Goal: Transaction & Acquisition: Purchase product/service

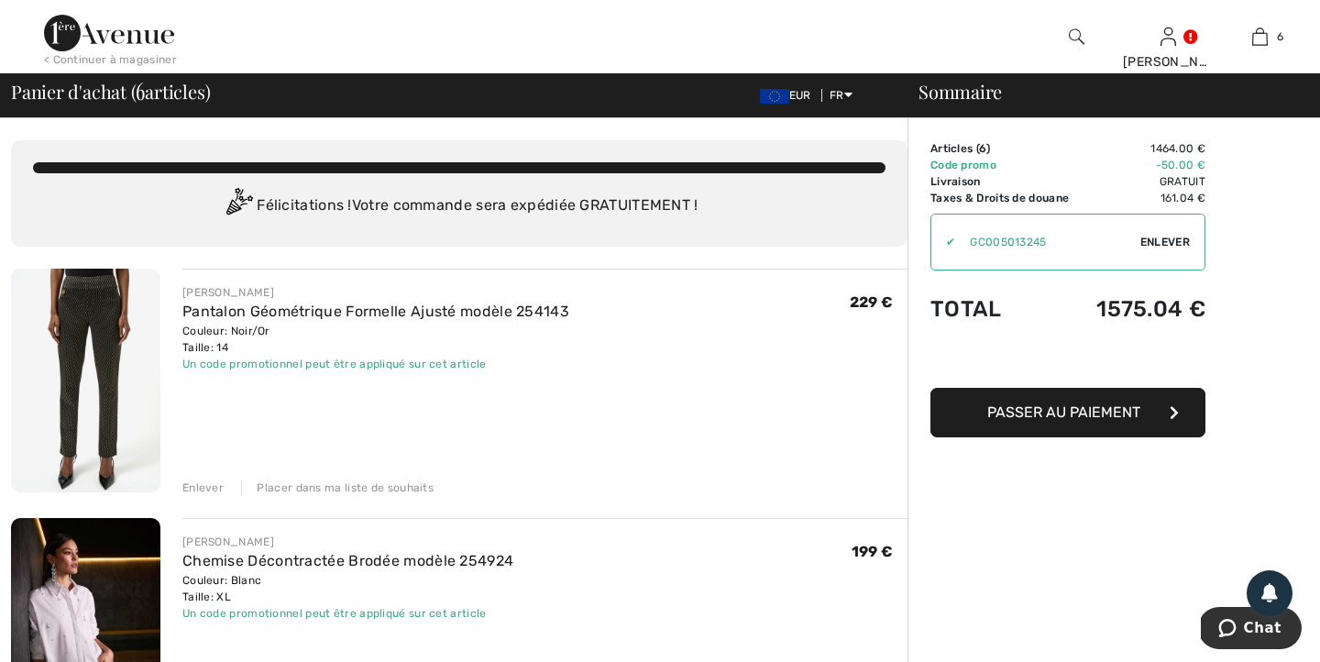
click at [148, 60] on div "< Continuer à magasiner" at bounding box center [110, 59] width 133 height 16
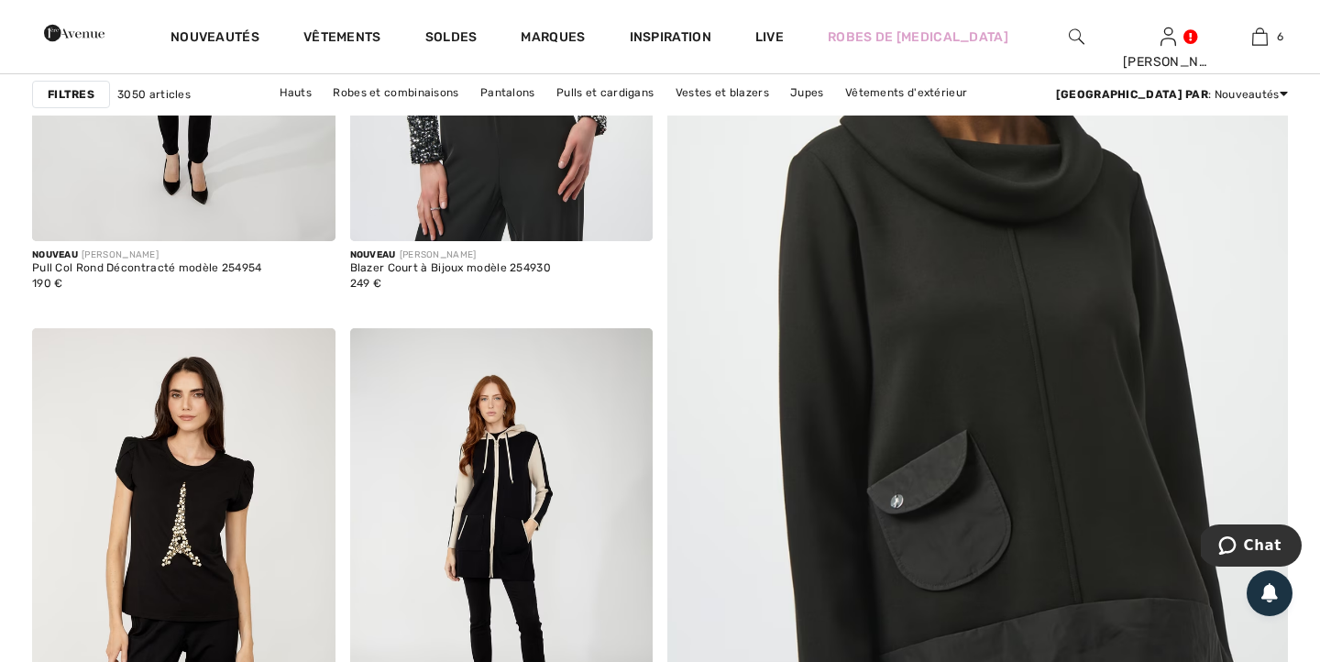
scroll to position [394, 0]
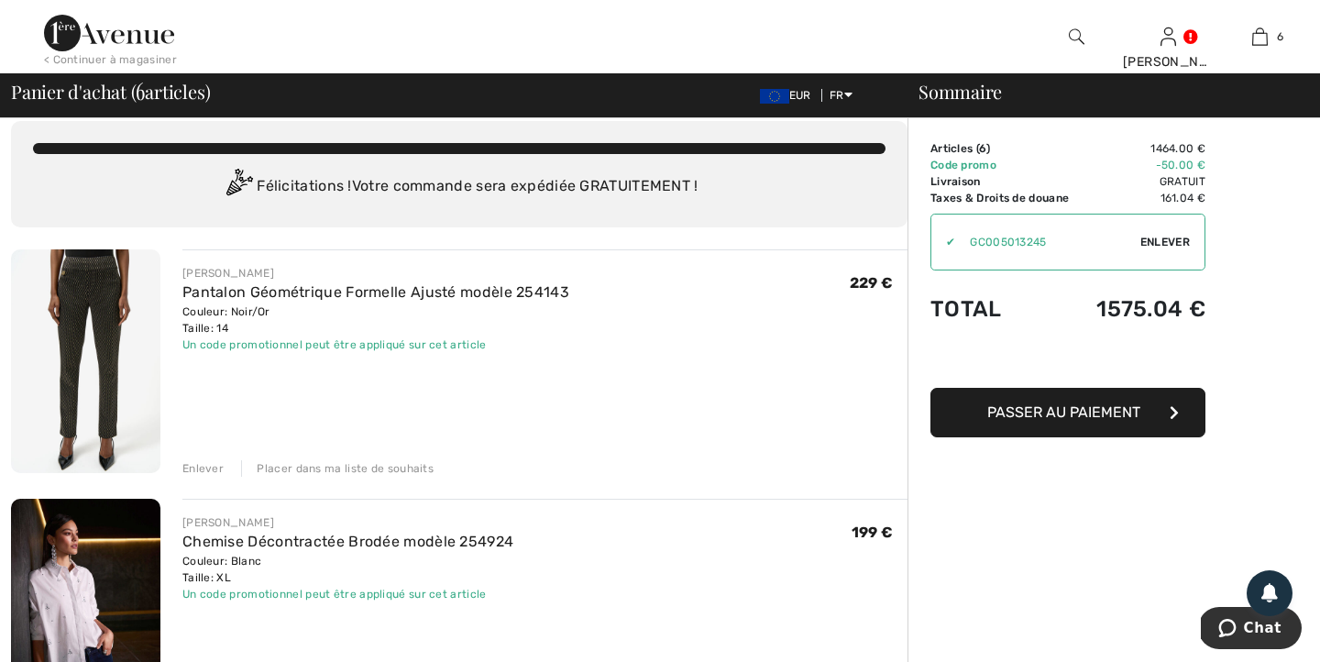
scroll to position [22, 0]
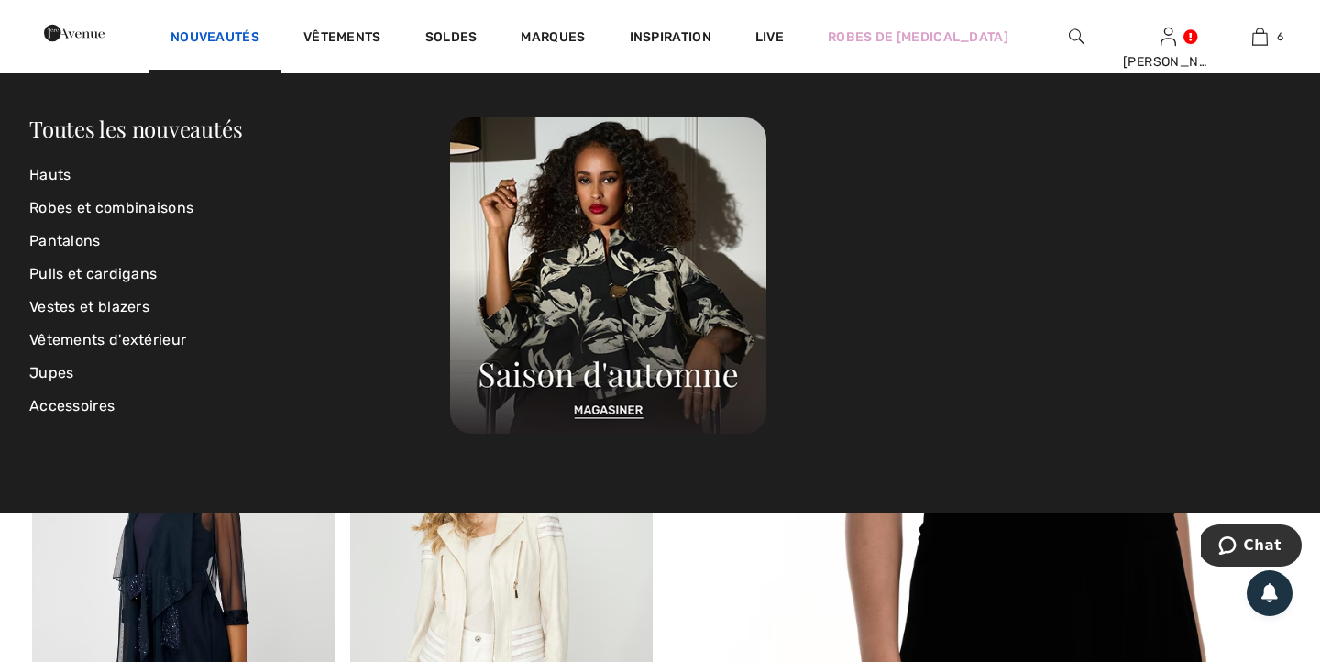
click at [259, 41] on link "Nouveautés" at bounding box center [214, 38] width 89 height 19
click at [100, 133] on link "Toutes les nouveautés" at bounding box center [135, 128] width 213 height 29
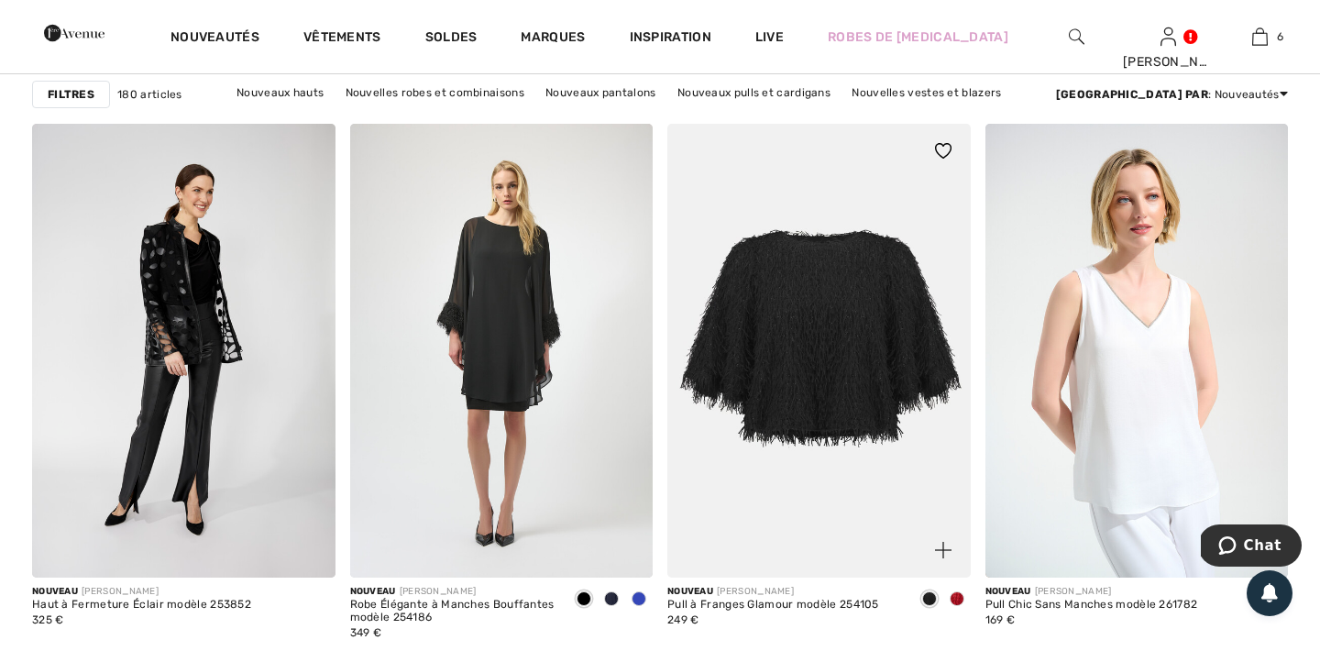
scroll to position [1352, 0]
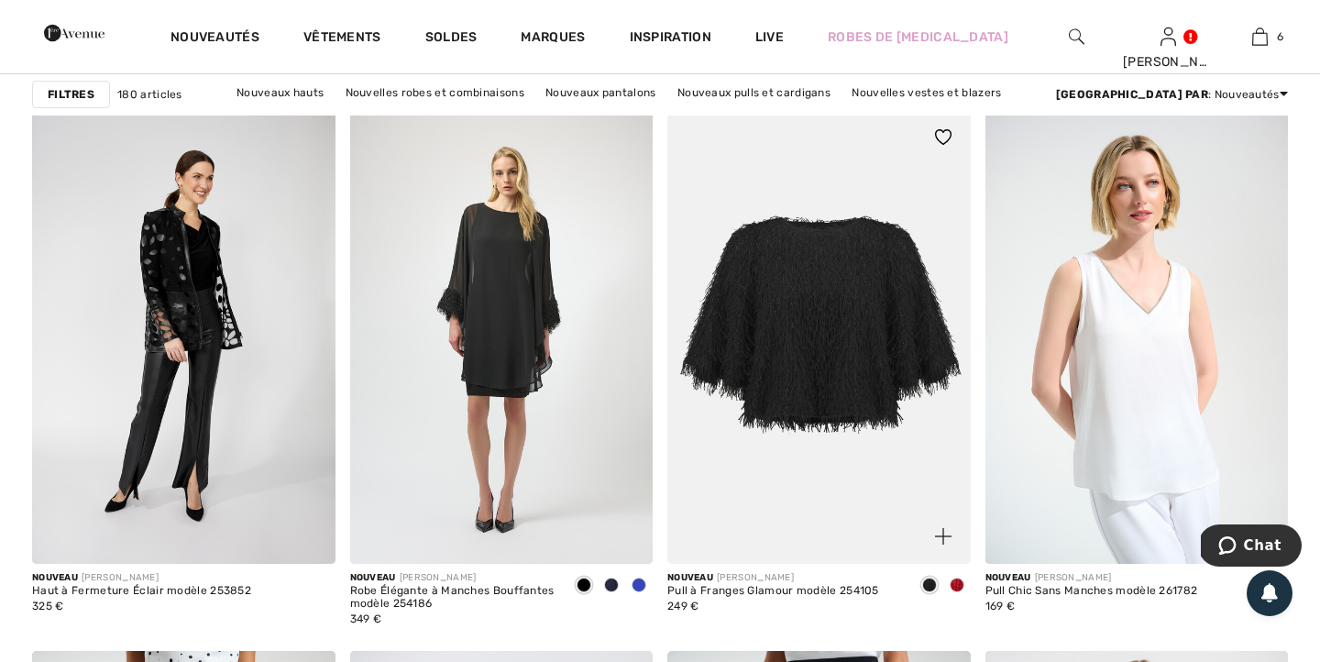
click at [959, 581] on span at bounding box center [957, 584] width 15 height 15
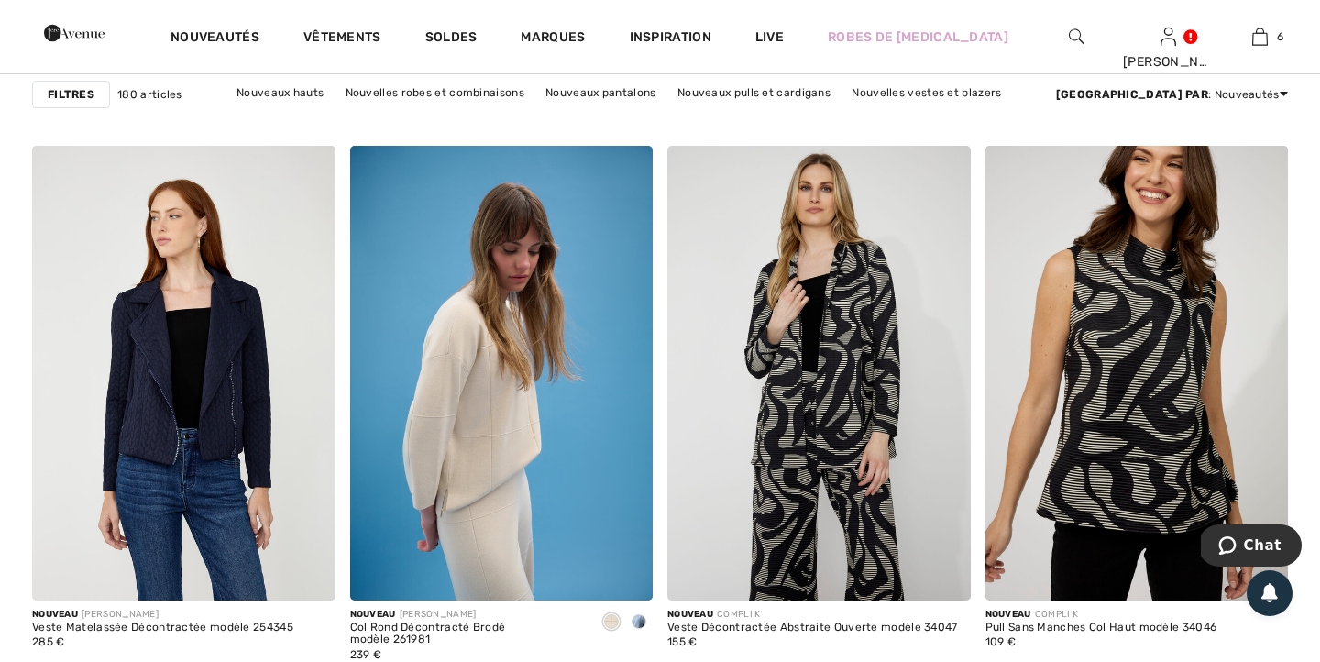
scroll to position [3201, 0]
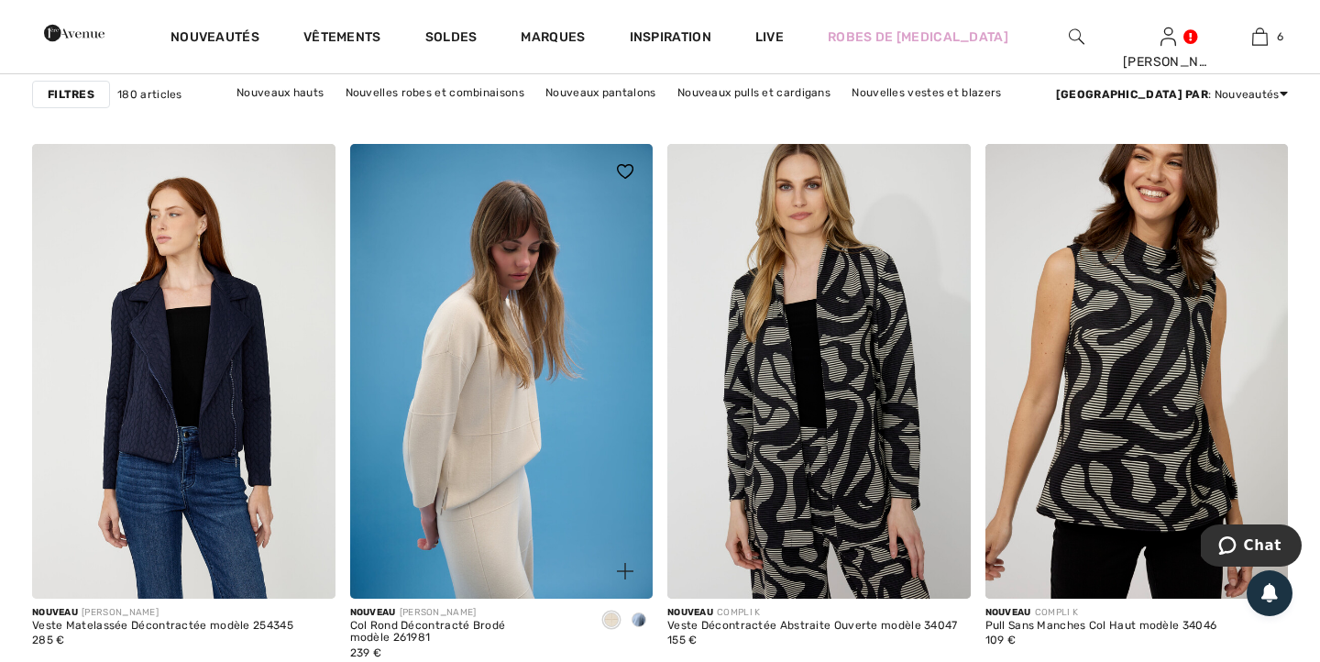
click at [635, 616] on span at bounding box center [639, 619] width 15 height 15
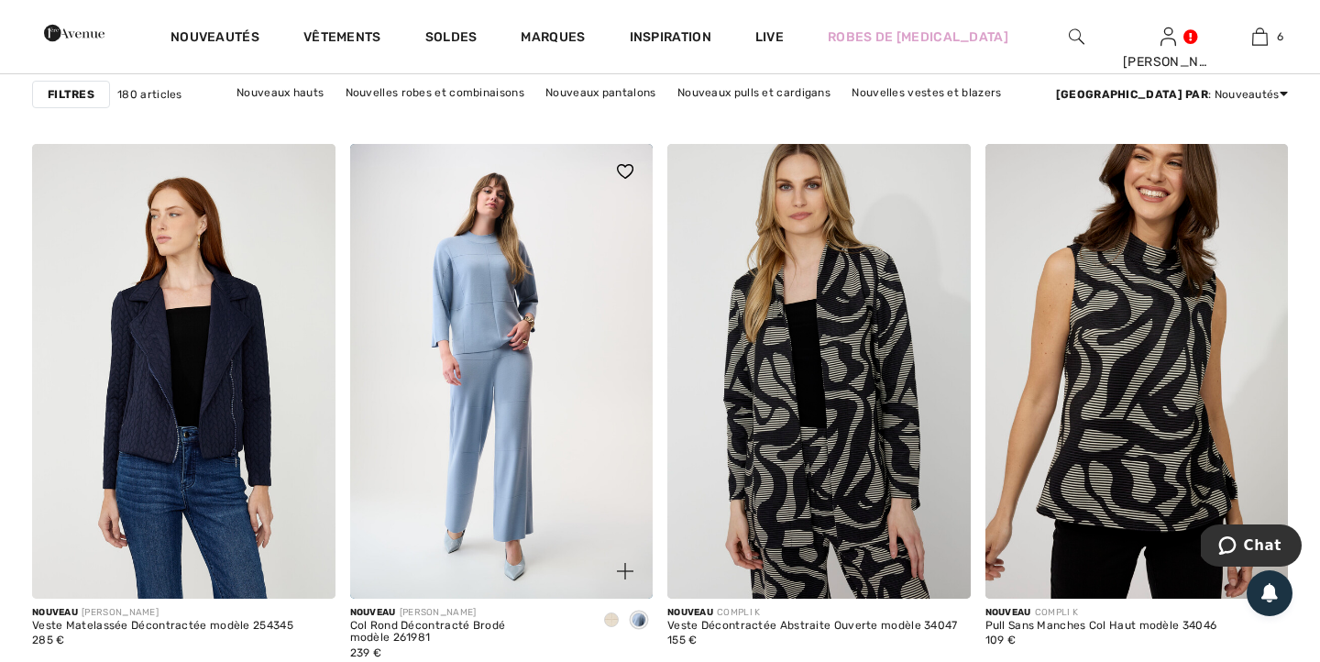
click at [603, 619] on div at bounding box center [611, 621] width 27 height 30
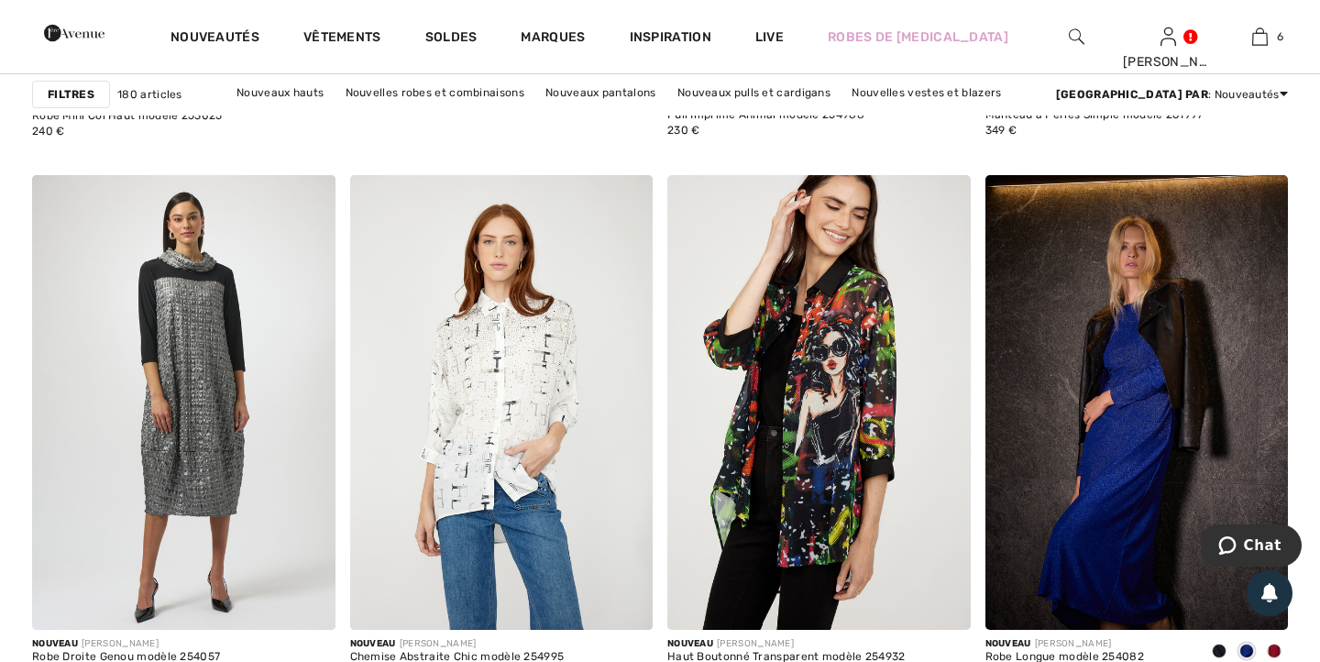
scroll to position [5546, 0]
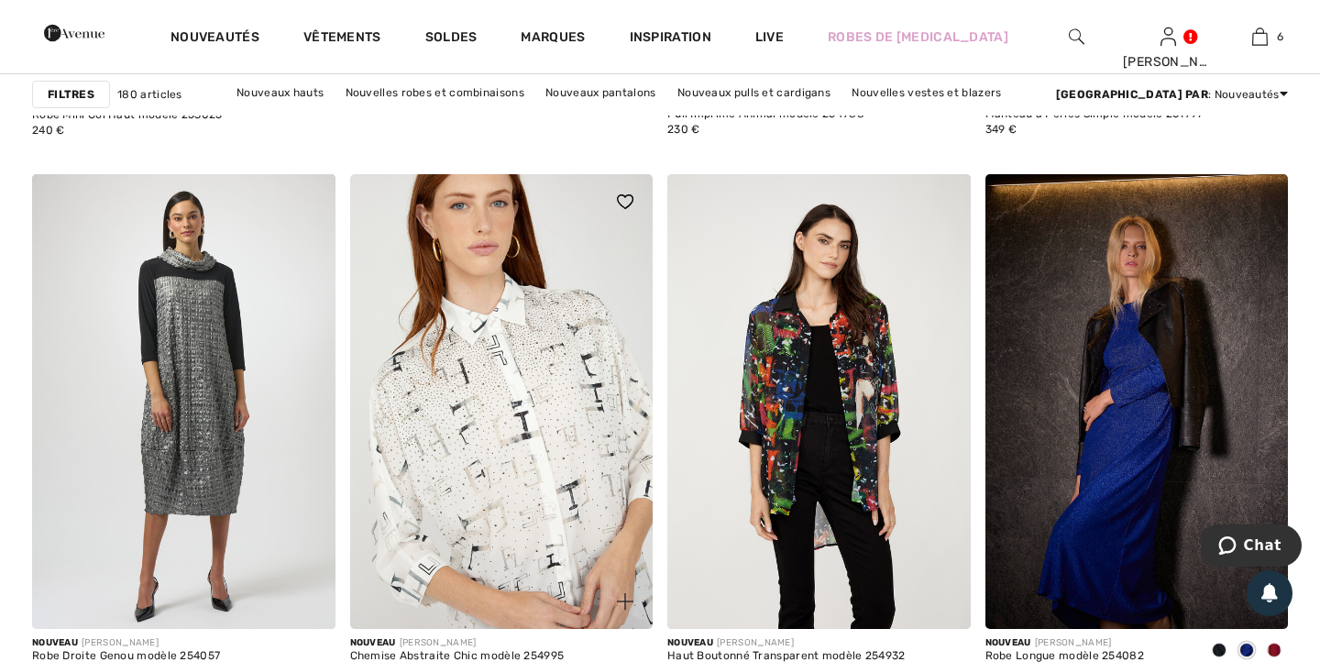
click at [543, 432] on img at bounding box center [501, 401] width 303 height 455
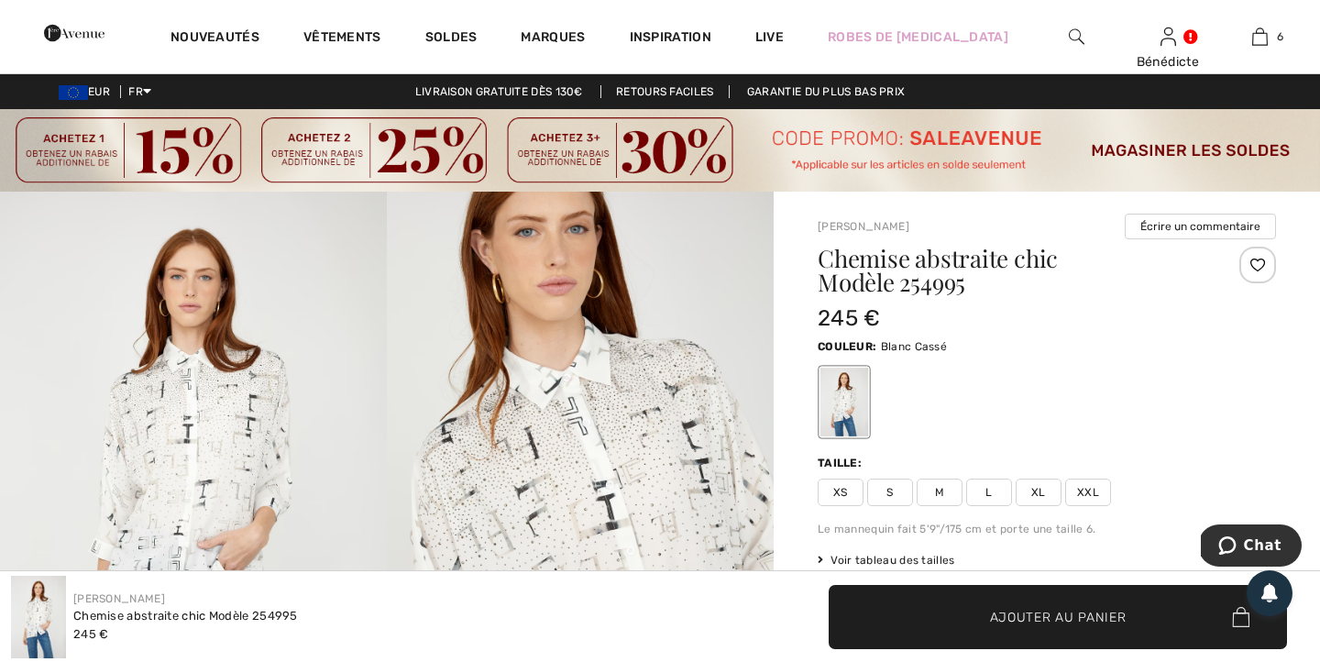
click at [543, 432] on img at bounding box center [580, 482] width 387 height 580
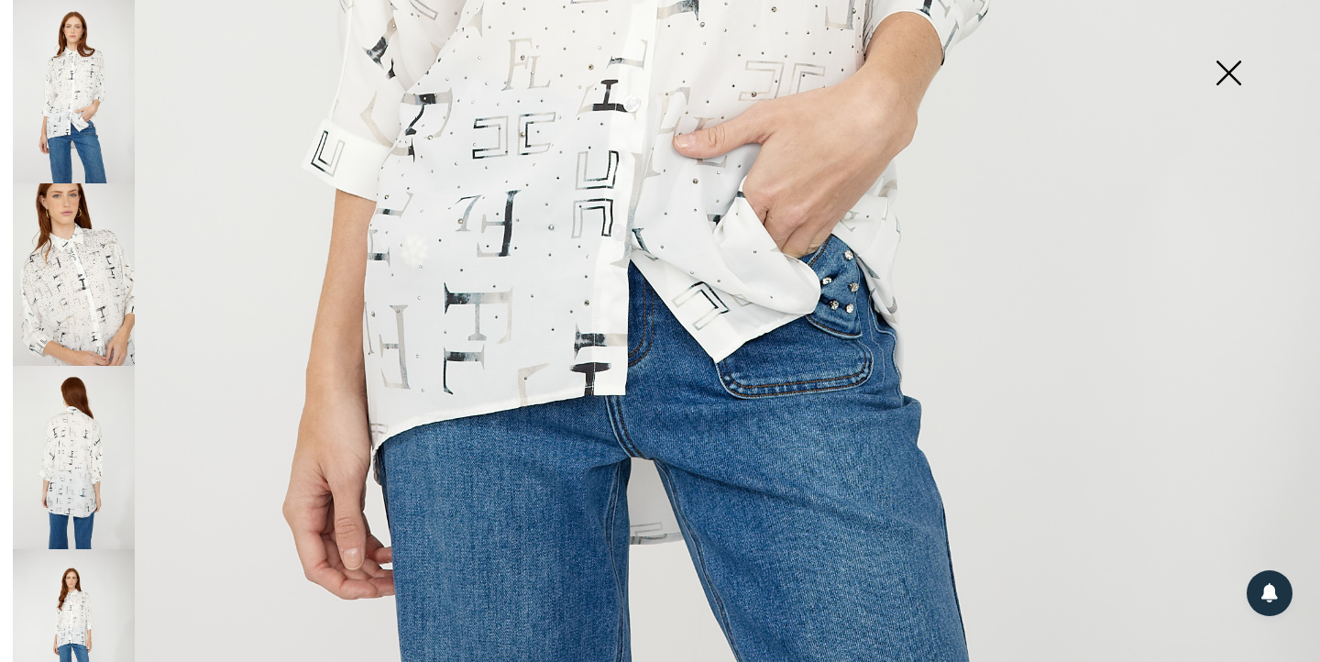
scroll to position [1061, 0]
click at [1224, 71] on img at bounding box center [1228, 74] width 92 height 94
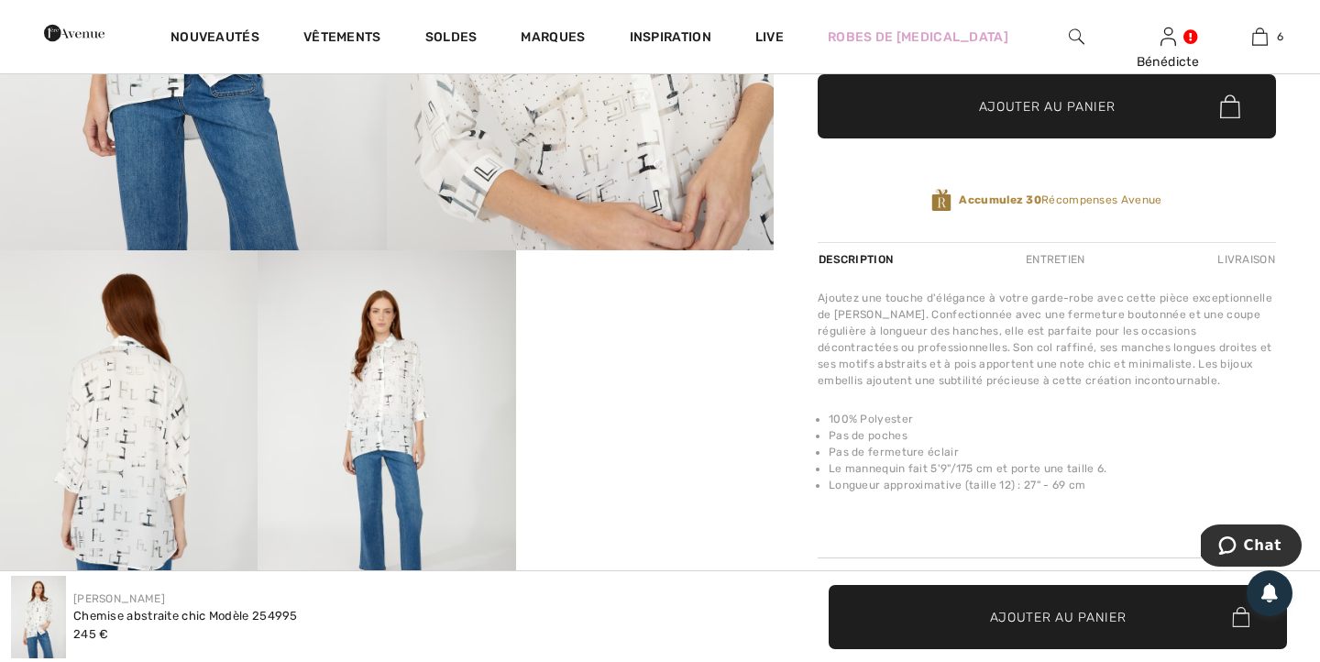
scroll to position [525, 0]
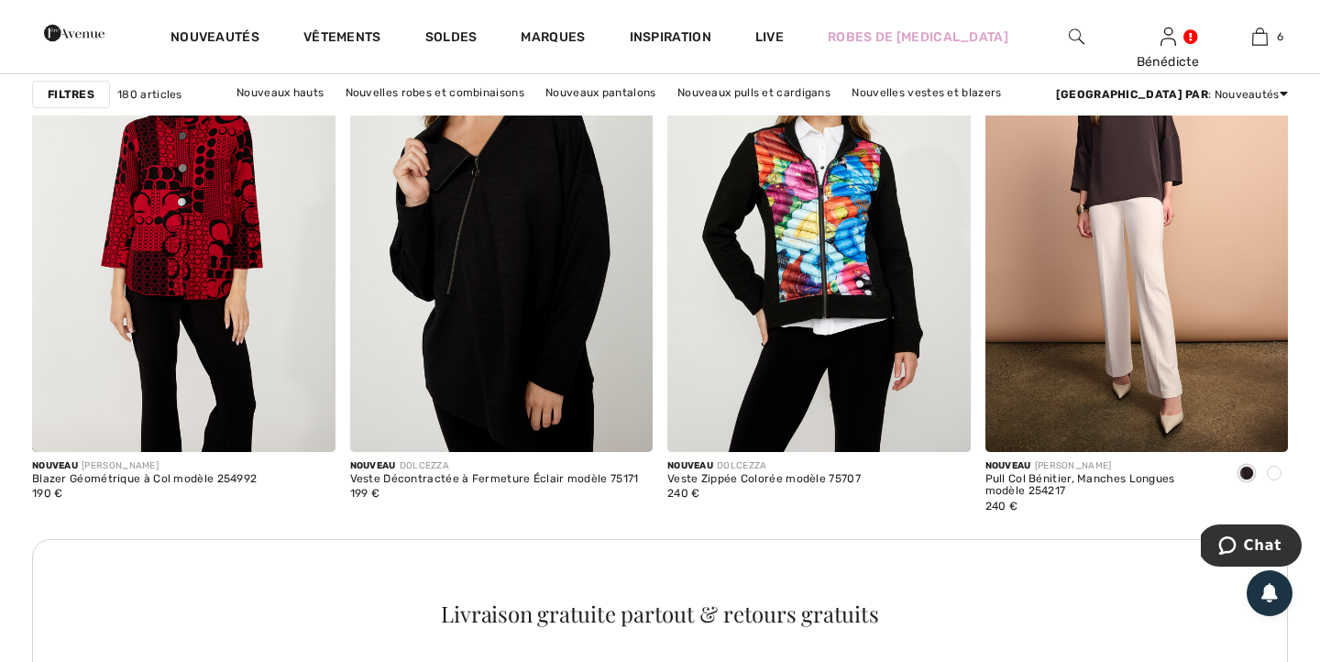
scroll to position [6275, 0]
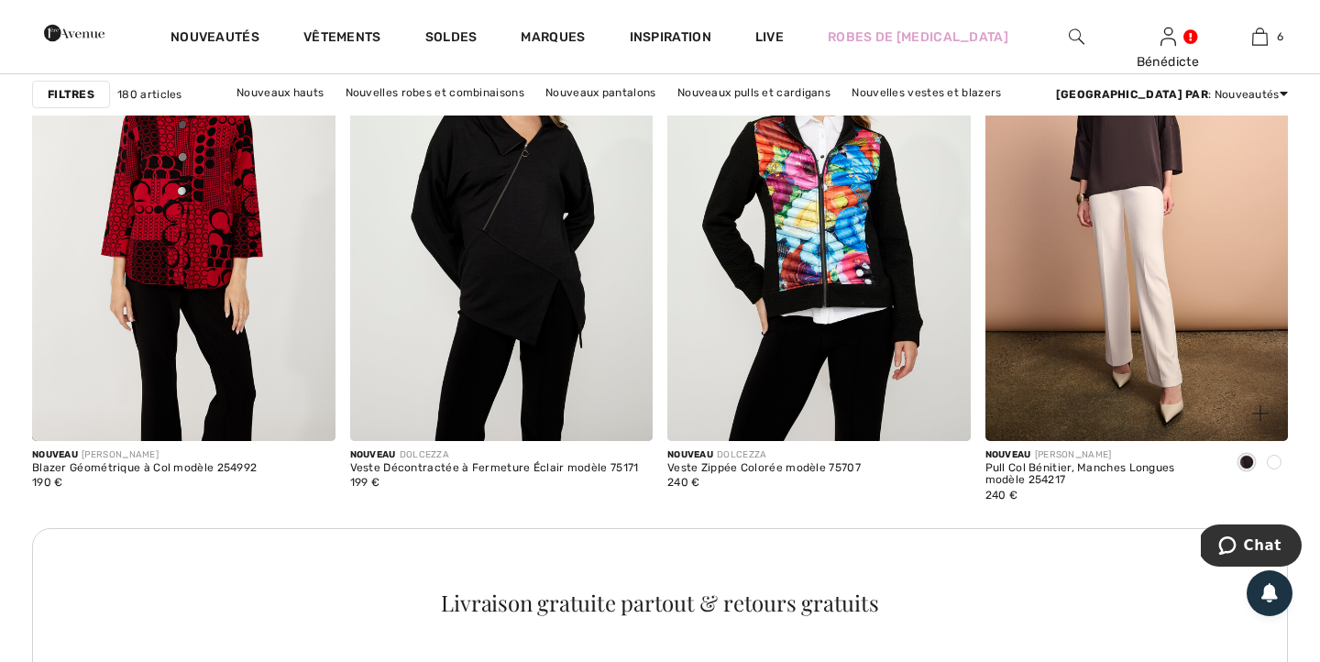
click at [1273, 456] on span at bounding box center [1274, 462] width 15 height 15
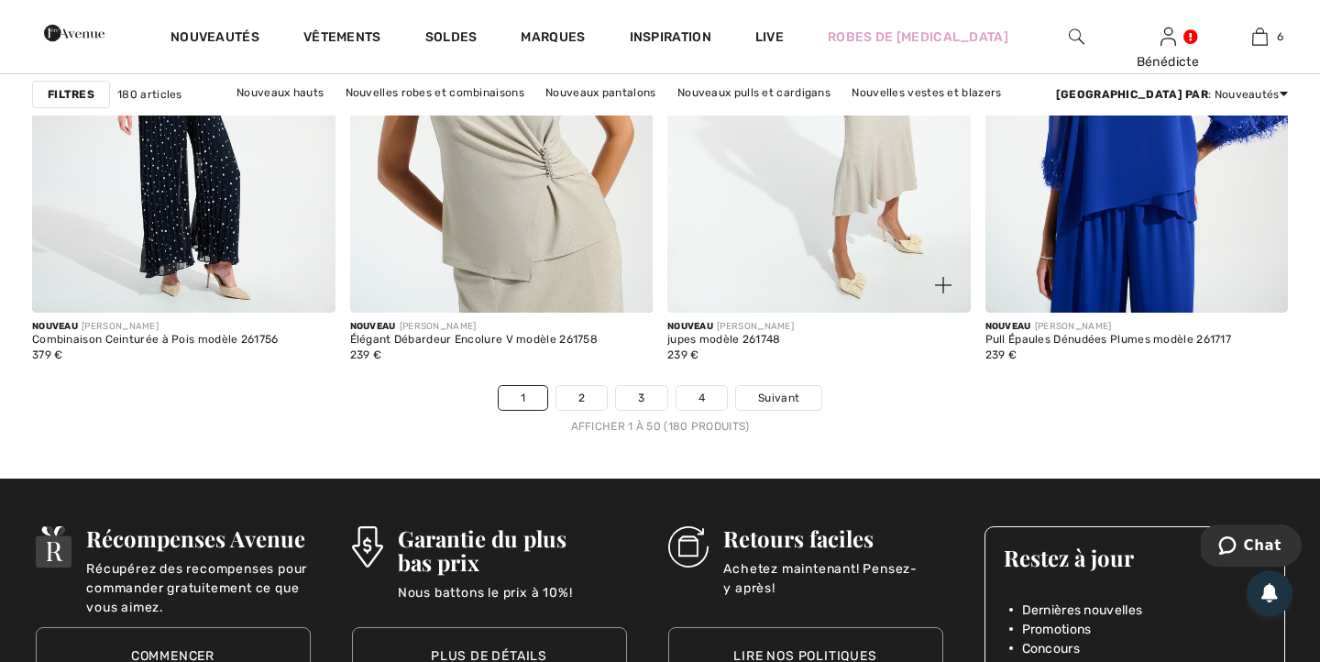
scroll to position [8249, 0]
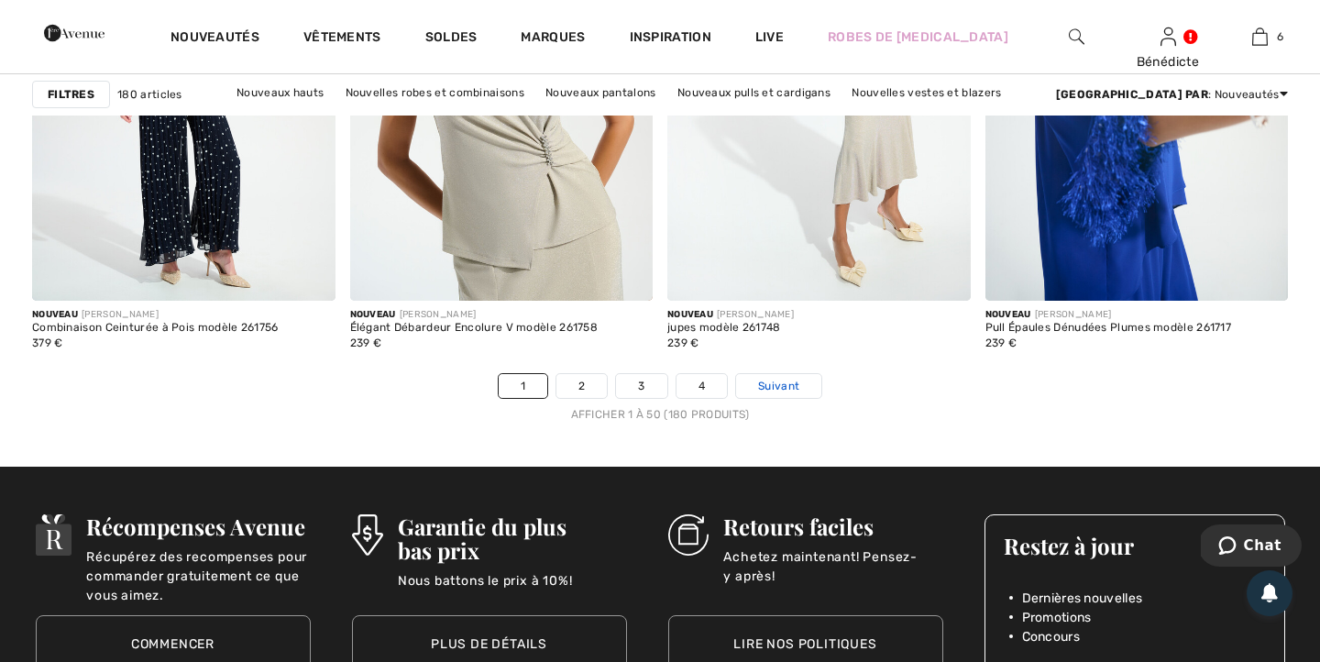
click at [796, 390] on span "Suivant" at bounding box center [778, 386] width 41 height 16
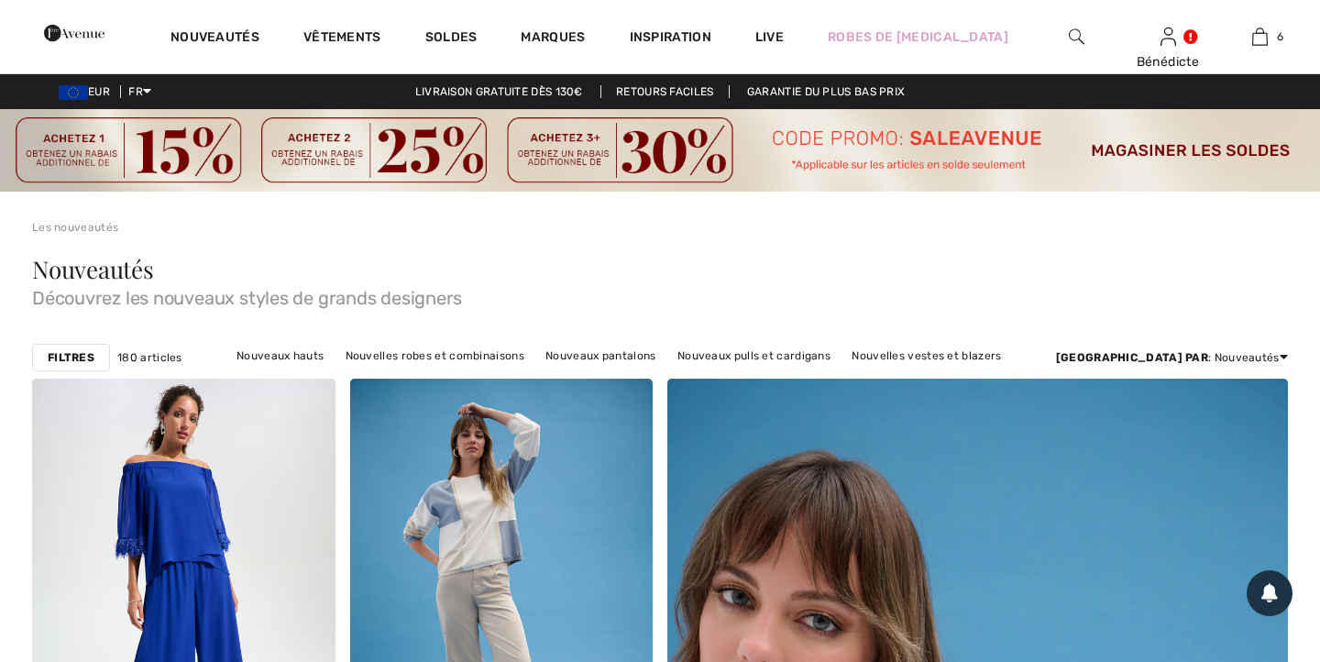
checkbox input "true"
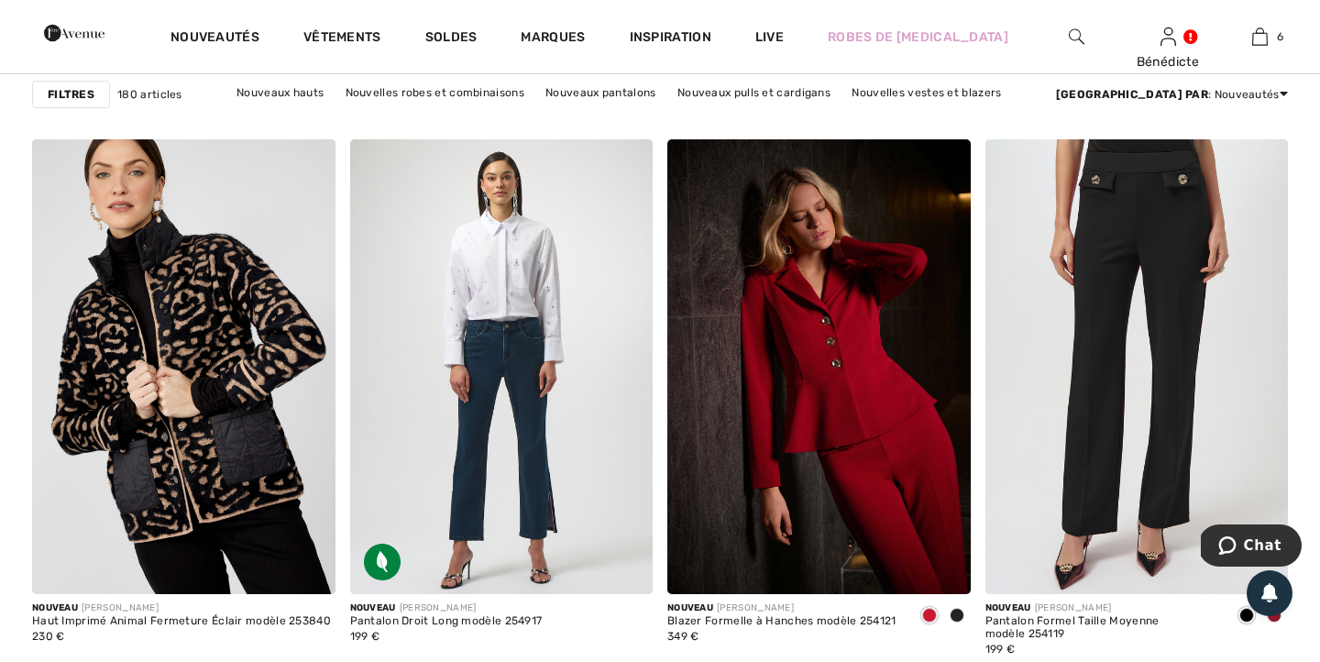
scroll to position [8009, 0]
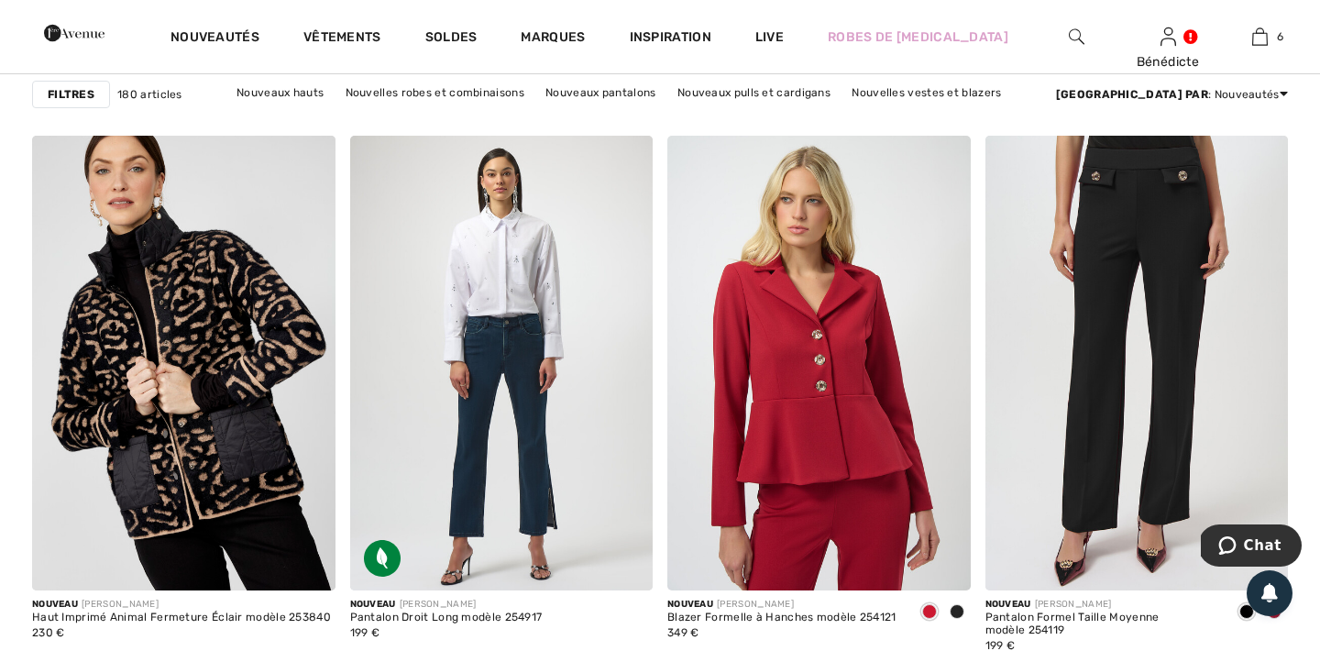
click at [801, 193] on img at bounding box center [818, 363] width 303 height 455
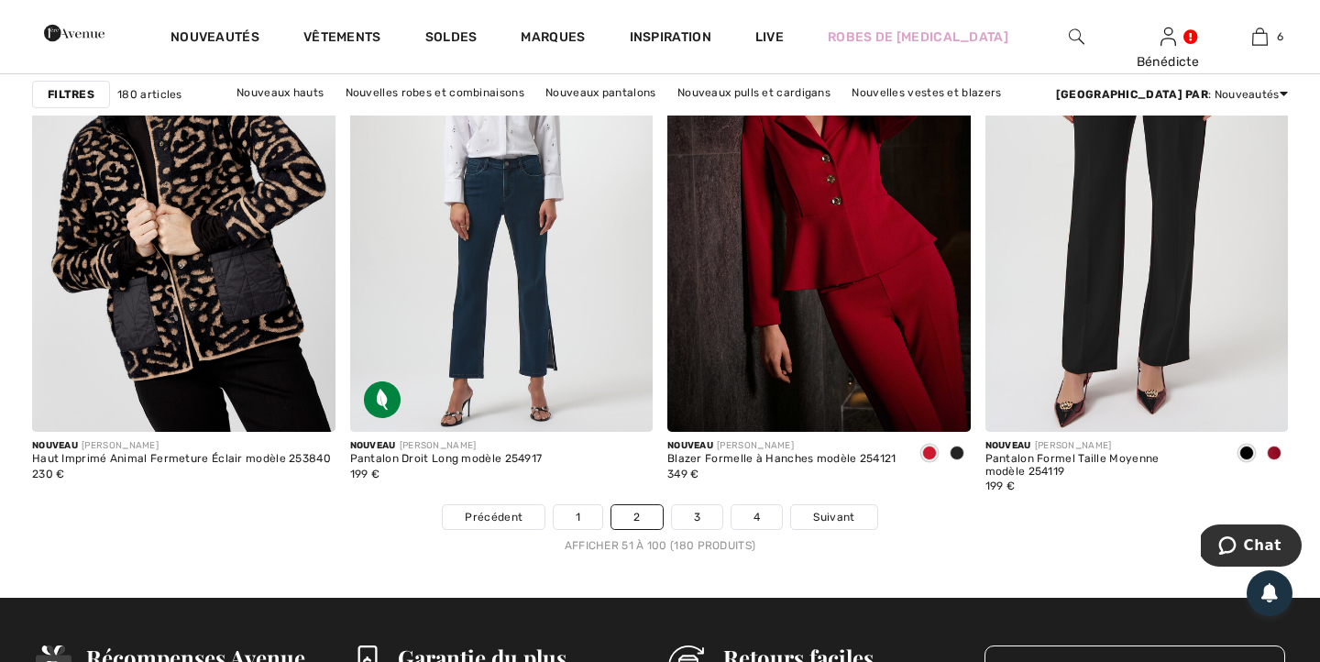
scroll to position [8123, 0]
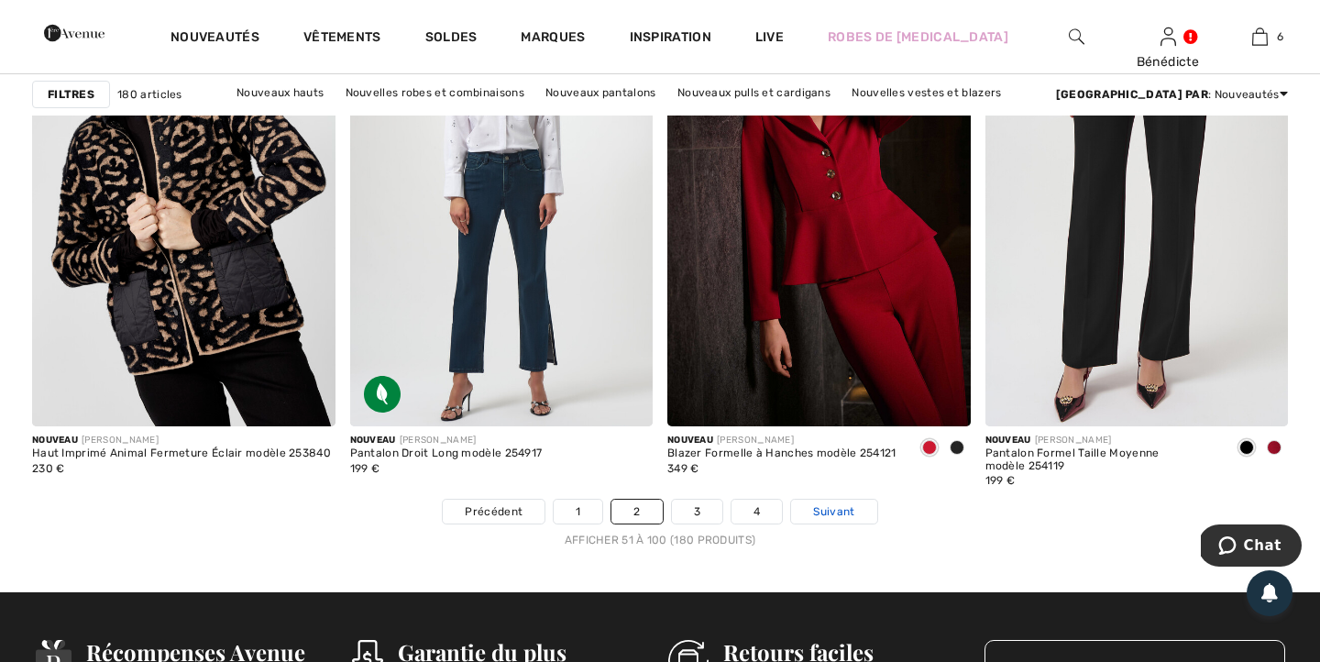
click at [820, 515] on span "Suivant" at bounding box center [833, 511] width 41 height 16
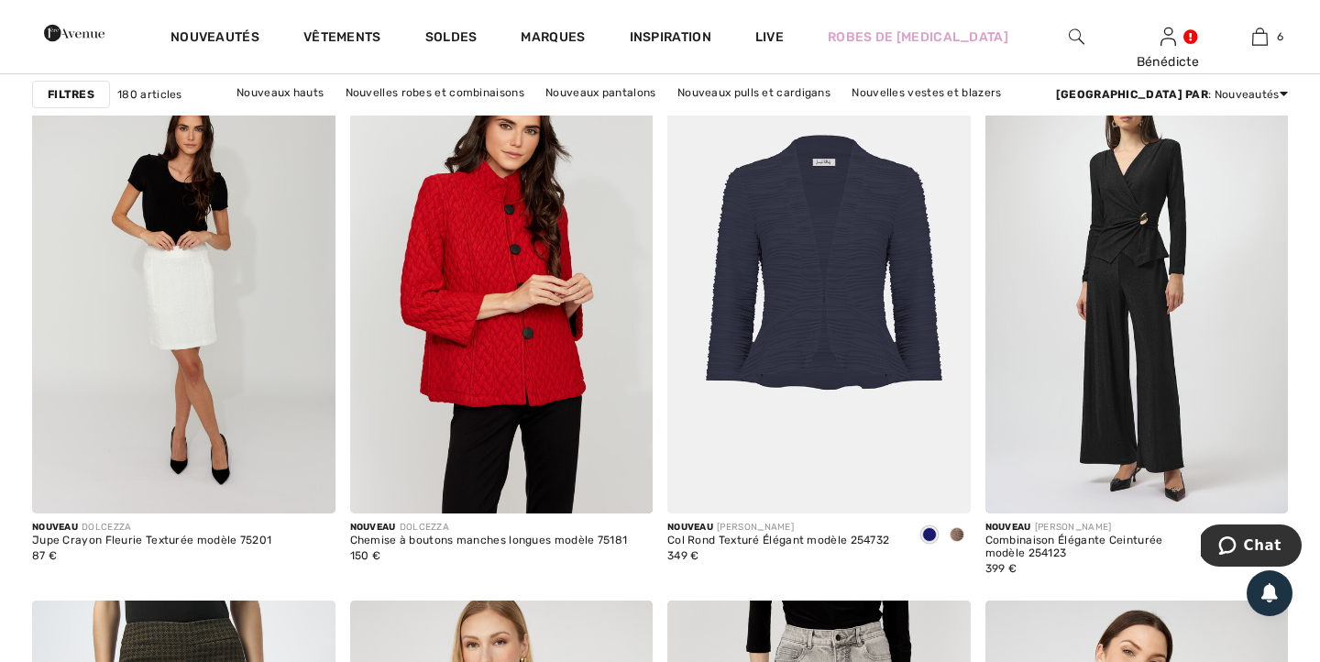
scroll to position [7007, 0]
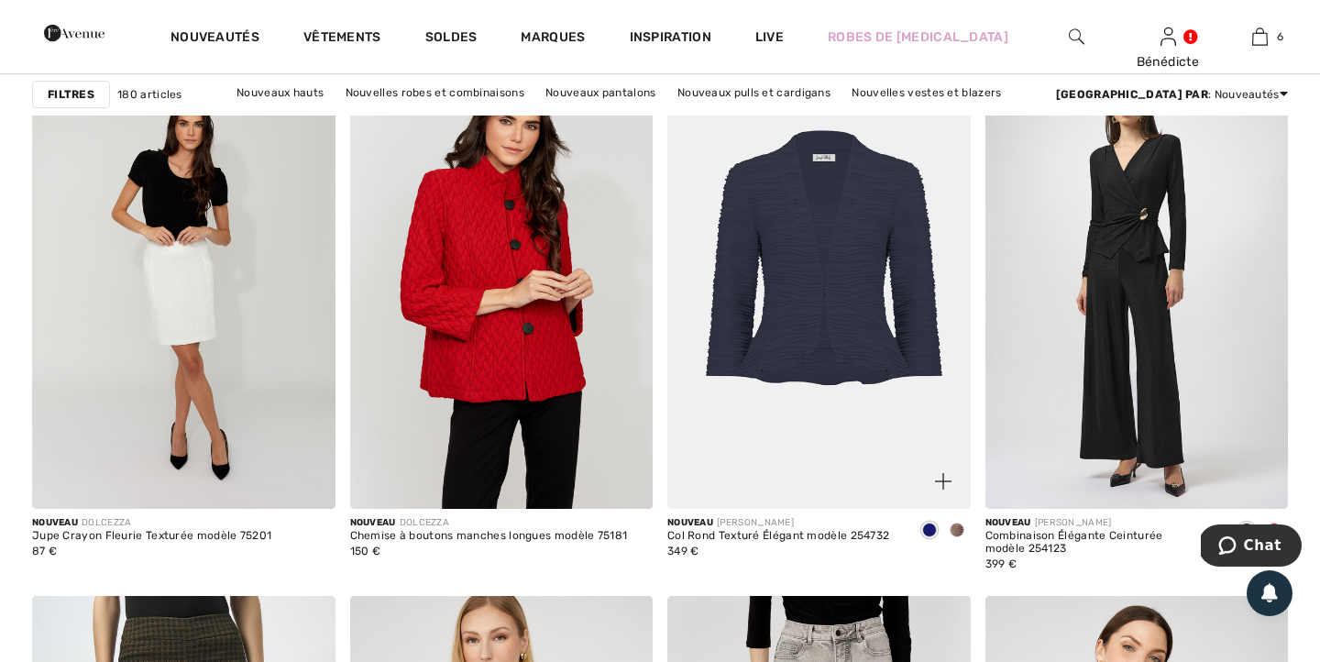
click at [958, 528] on span at bounding box center [957, 529] width 15 height 15
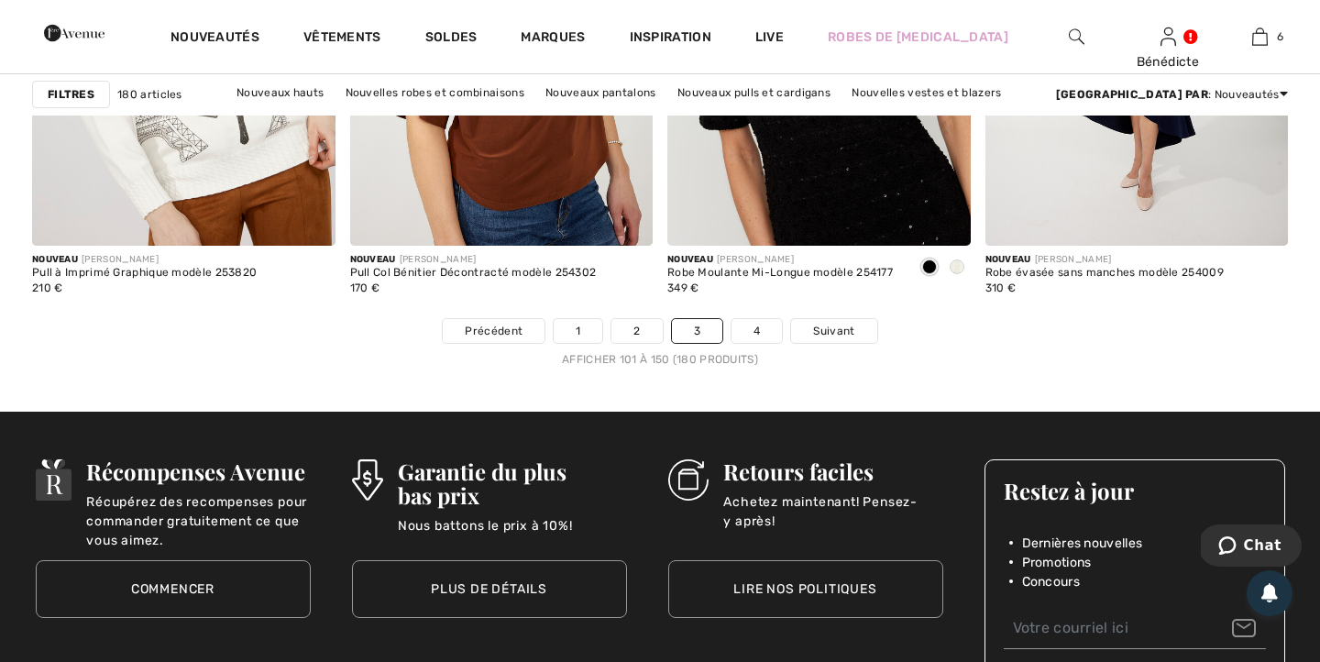
scroll to position [8360, 0]
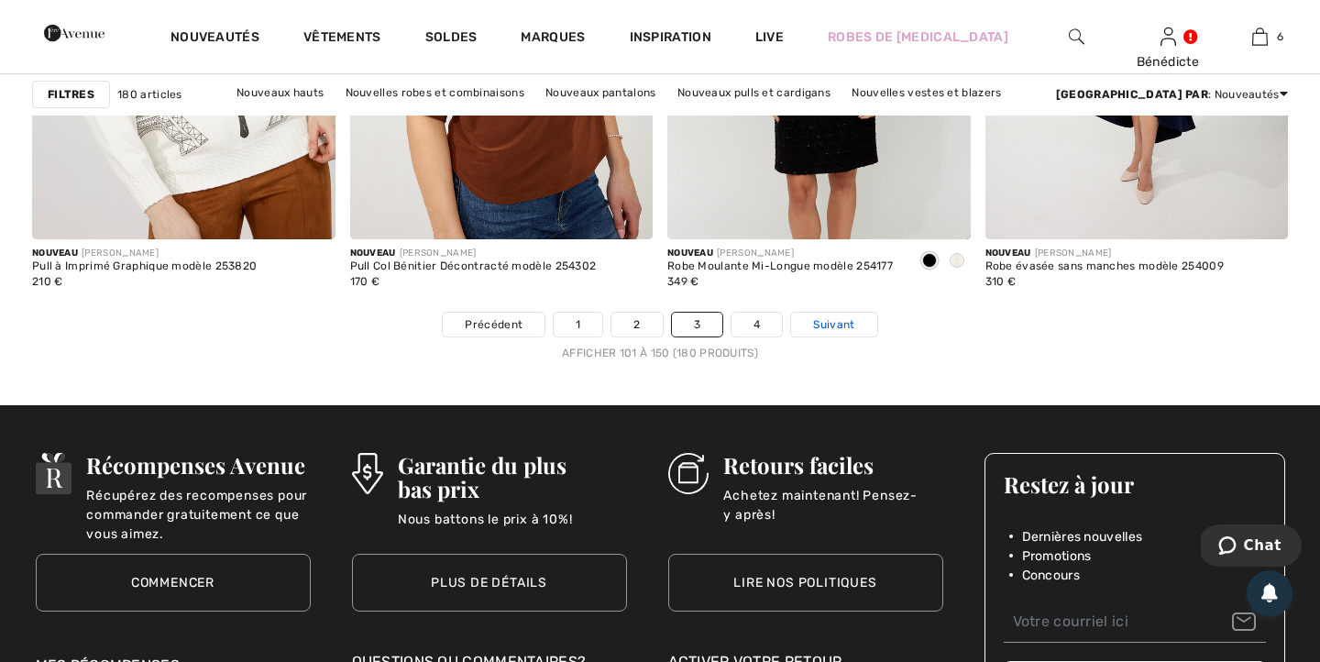
click at [829, 321] on span "Suivant" at bounding box center [833, 324] width 41 height 16
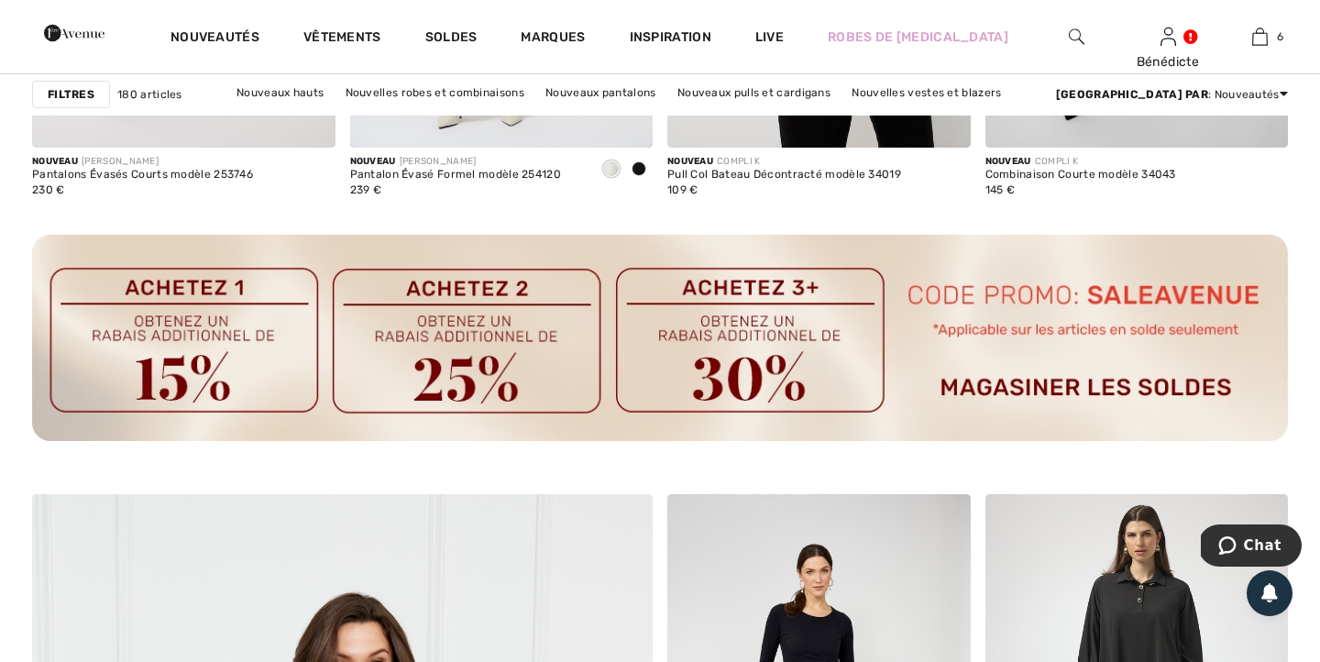
scroll to position [4016, 0]
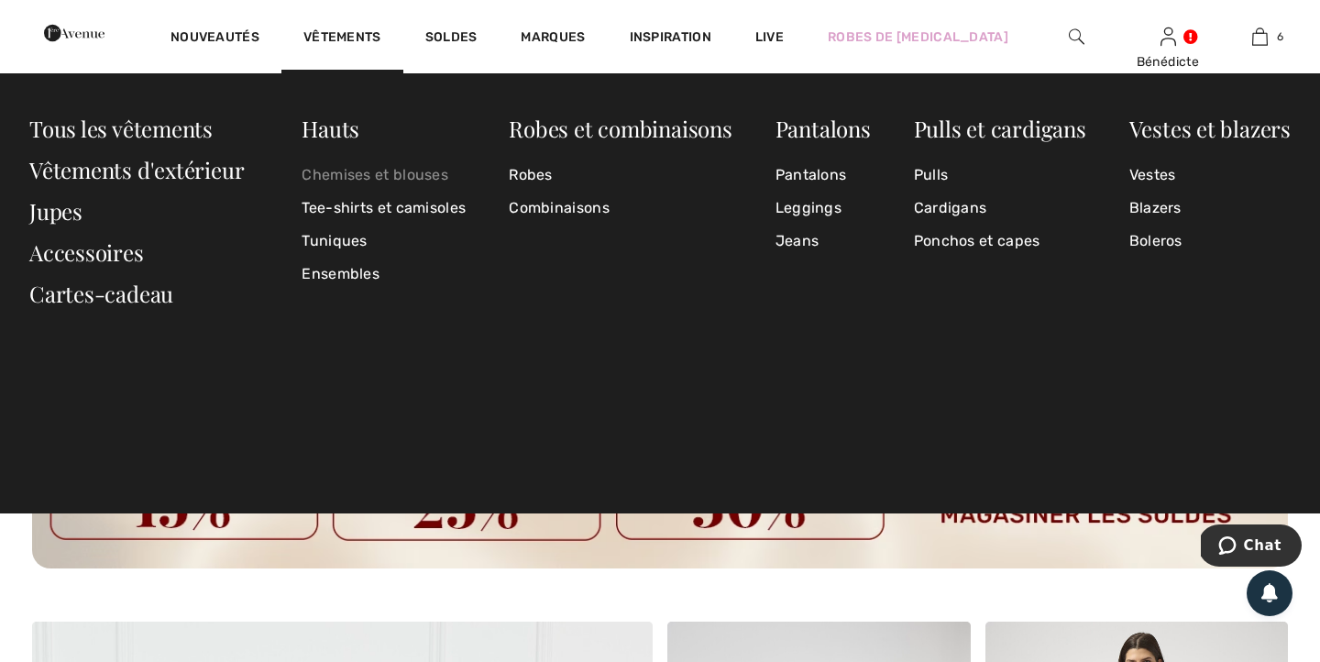
click at [340, 171] on link "Chemises et blouses" at bounding box center [384, 175] width 164 height 33
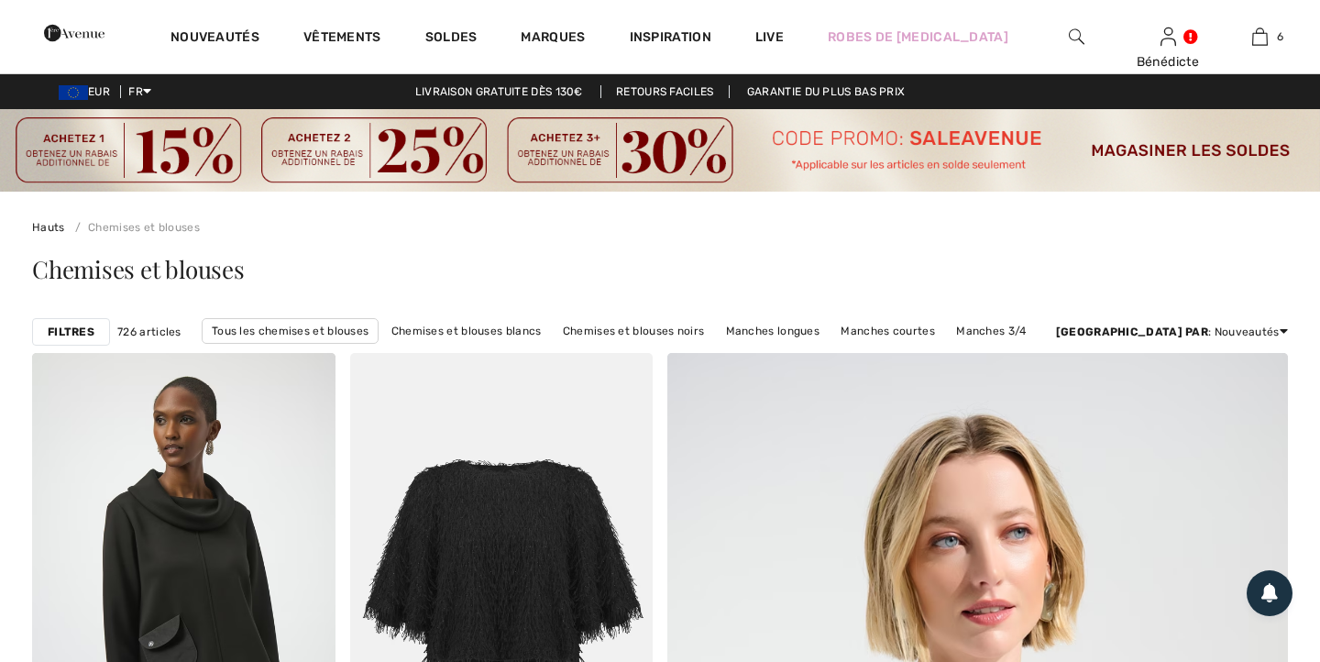
checkbox input "true"
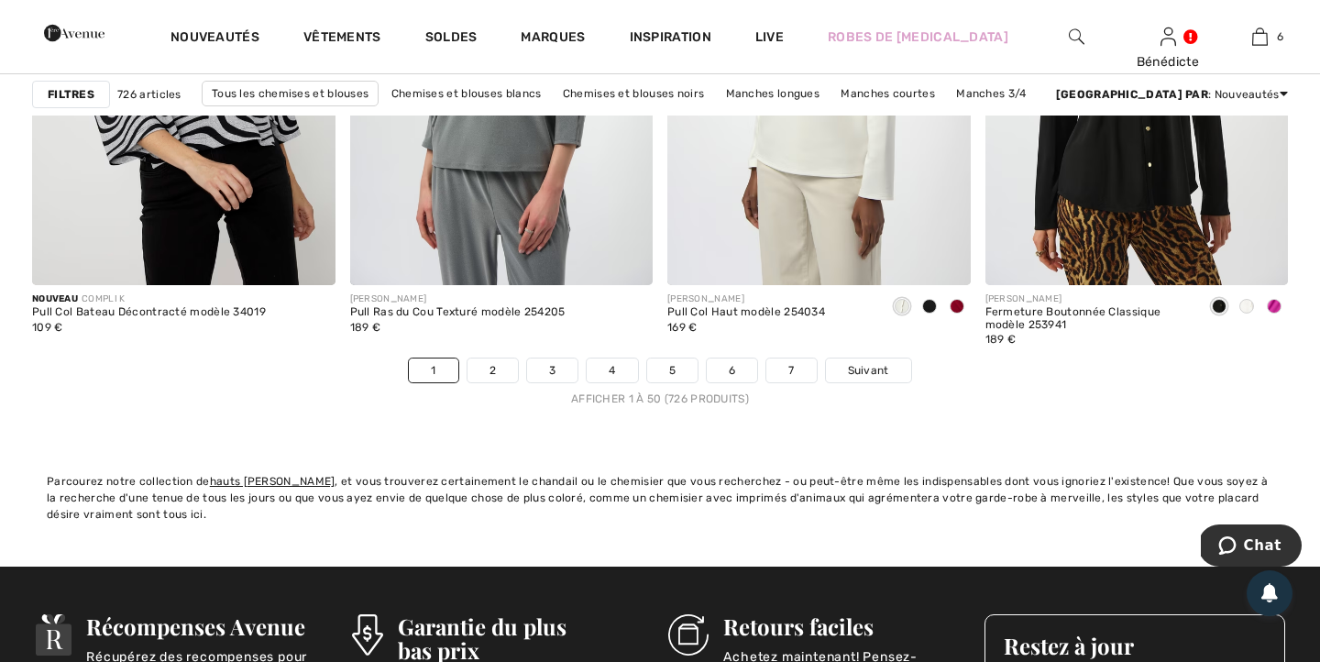
scroll to position [8240, 0]
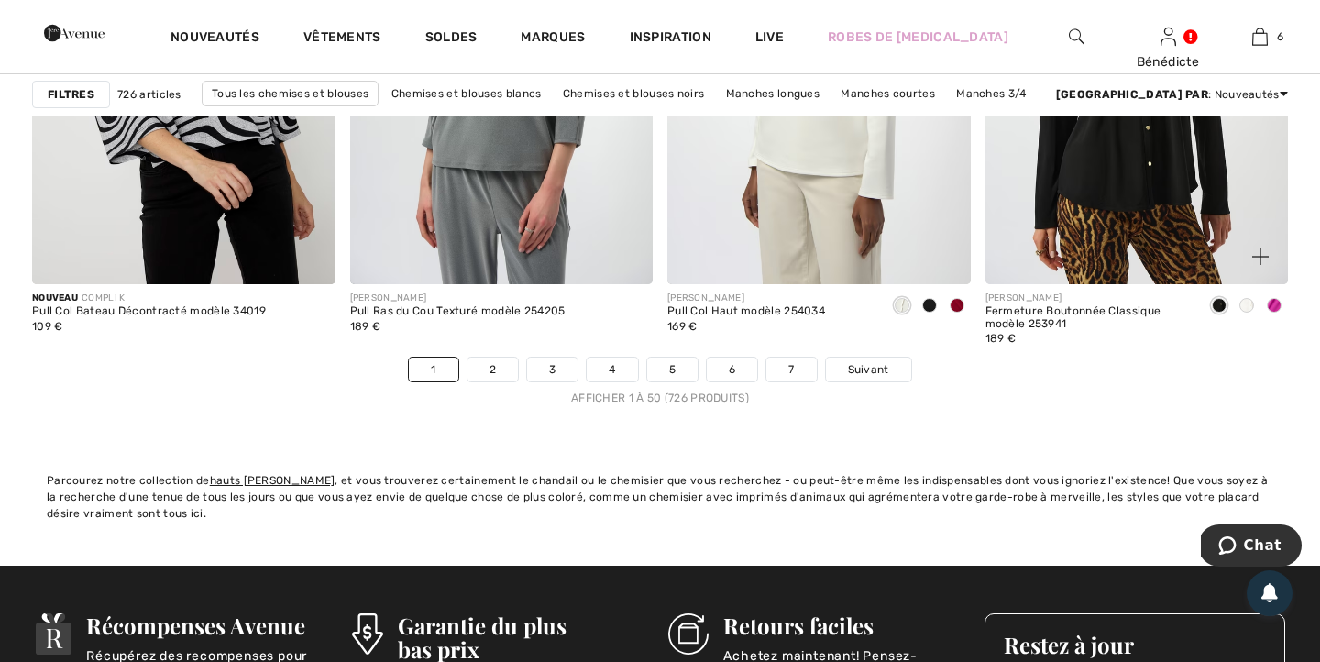
click at [1240, 302] on span at bounding box center [1246, 305] width 15 height 15
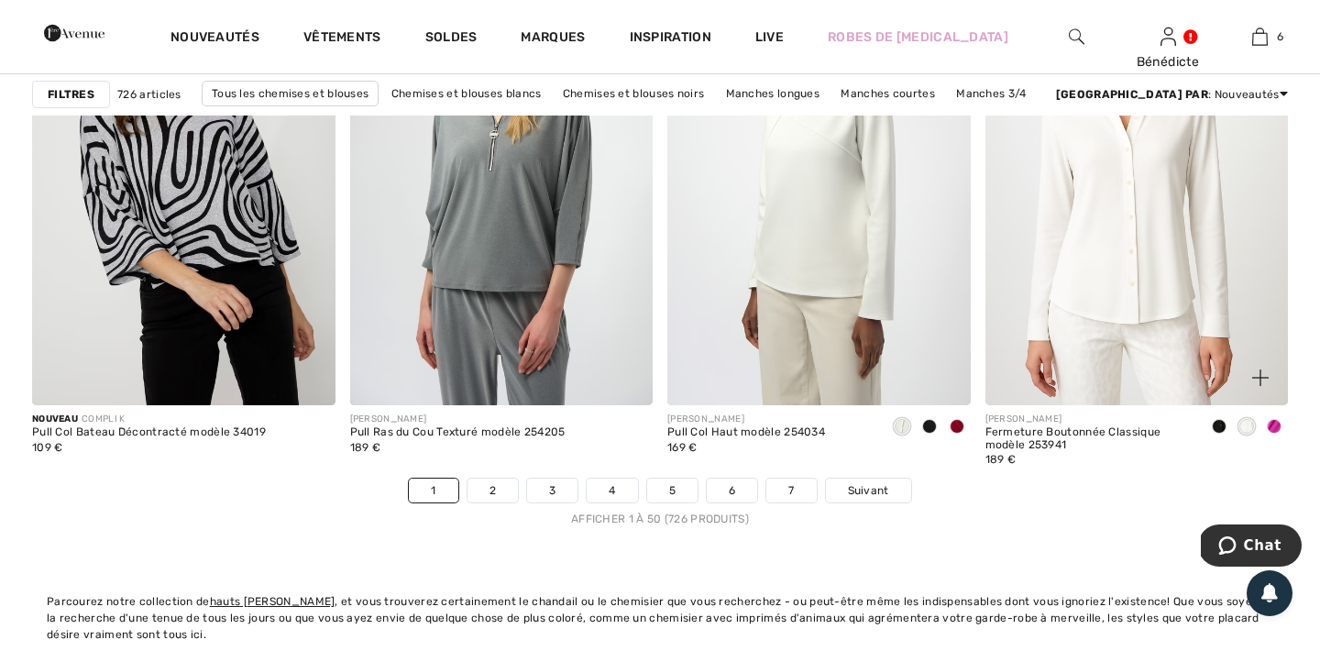
scroll to position [8000, 0]
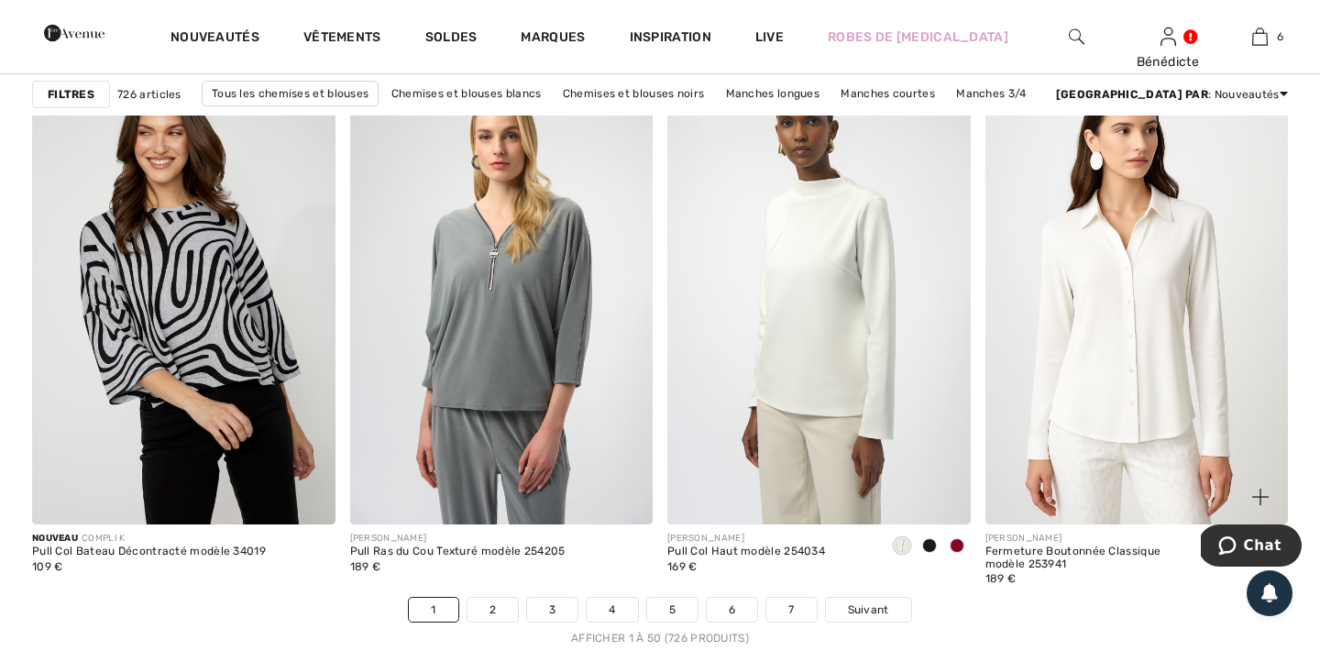
click at [1149, 363] on img at bounding box center [1136, 297] width 303 height 455
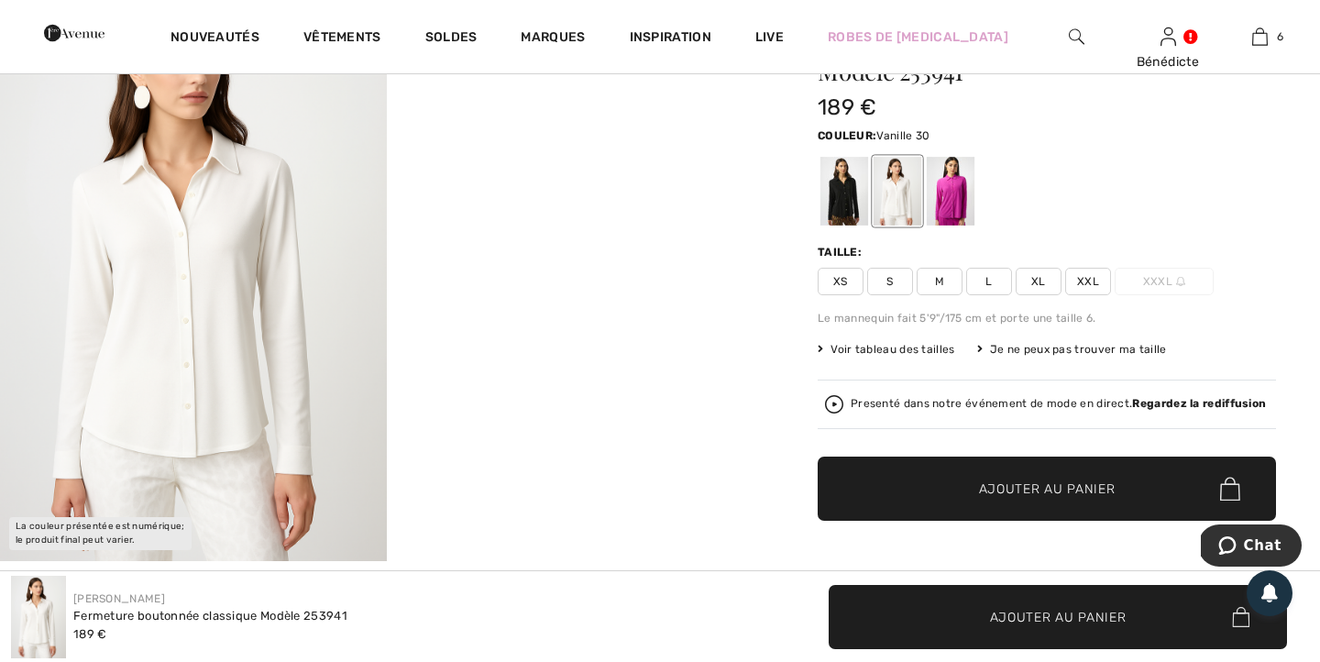
scroll to position [213, 0]
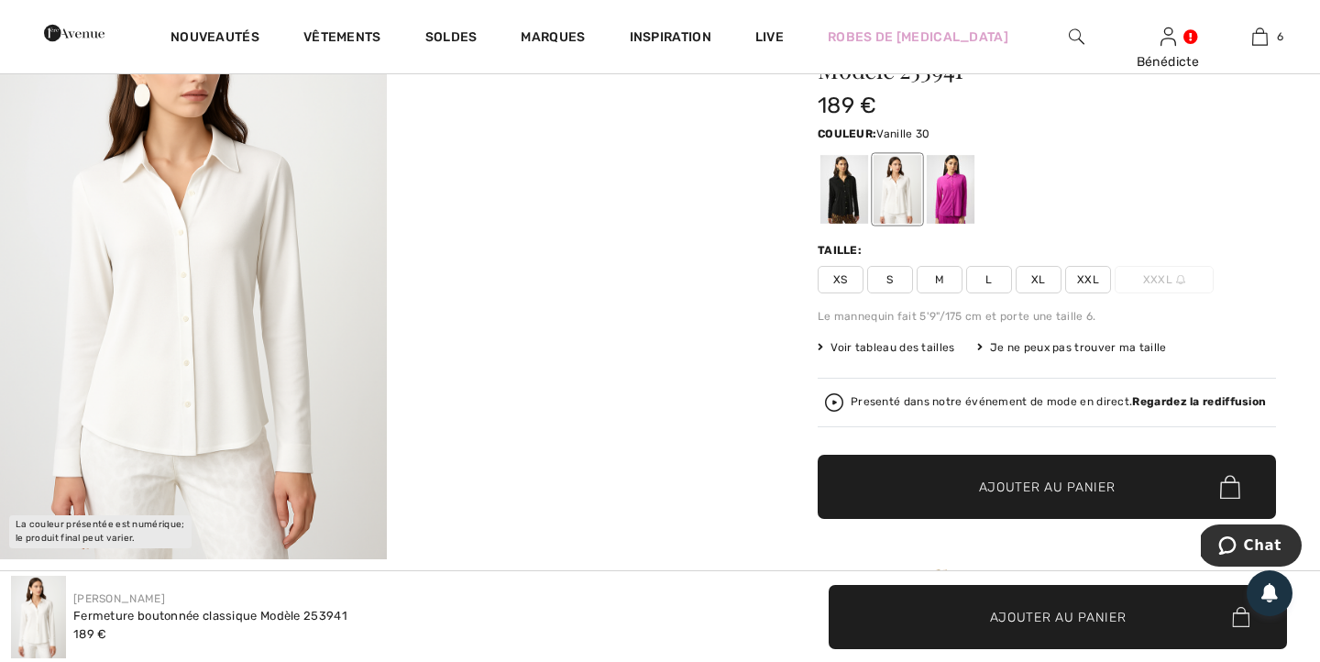
click at [1149, 363] on div "Fermeture boutonnée classique Modèle 253941 189 € Couleur: Vanille 30 Taille: X…" at bounding box center [1047, 328] width 458 height 588
click at [952, 192] on div at bounding box center [951, 189] width 48 height 69
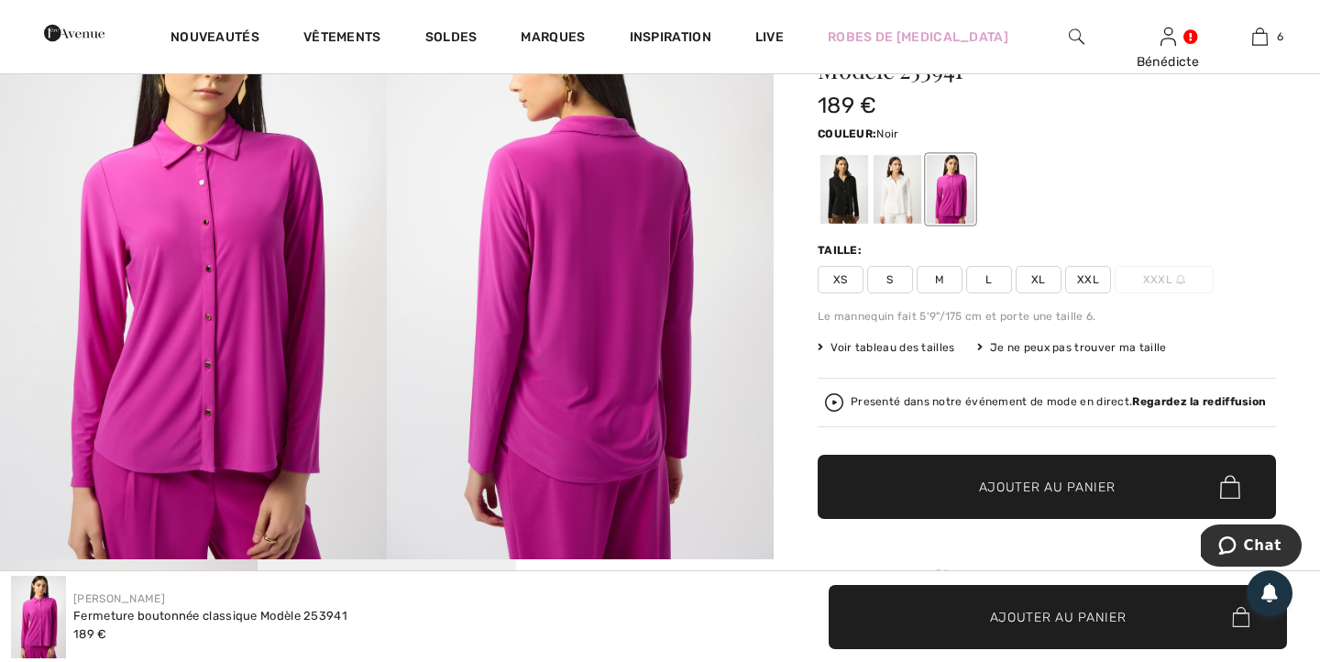
click at [855, 194] on div at bounding box center [844, 189] width 48 height 69
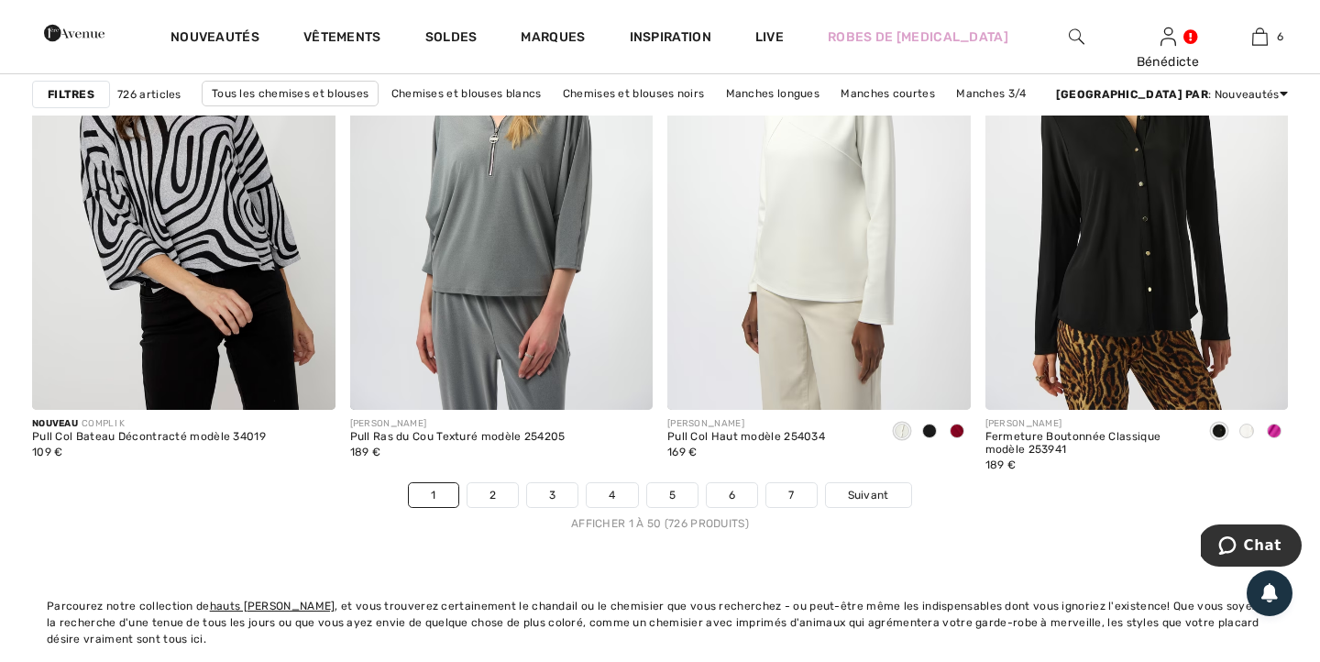
scroll to position [8165, 0]
click at [882, 489] on span "Suivant" at bounding box center [868, 494] width 41 height 16
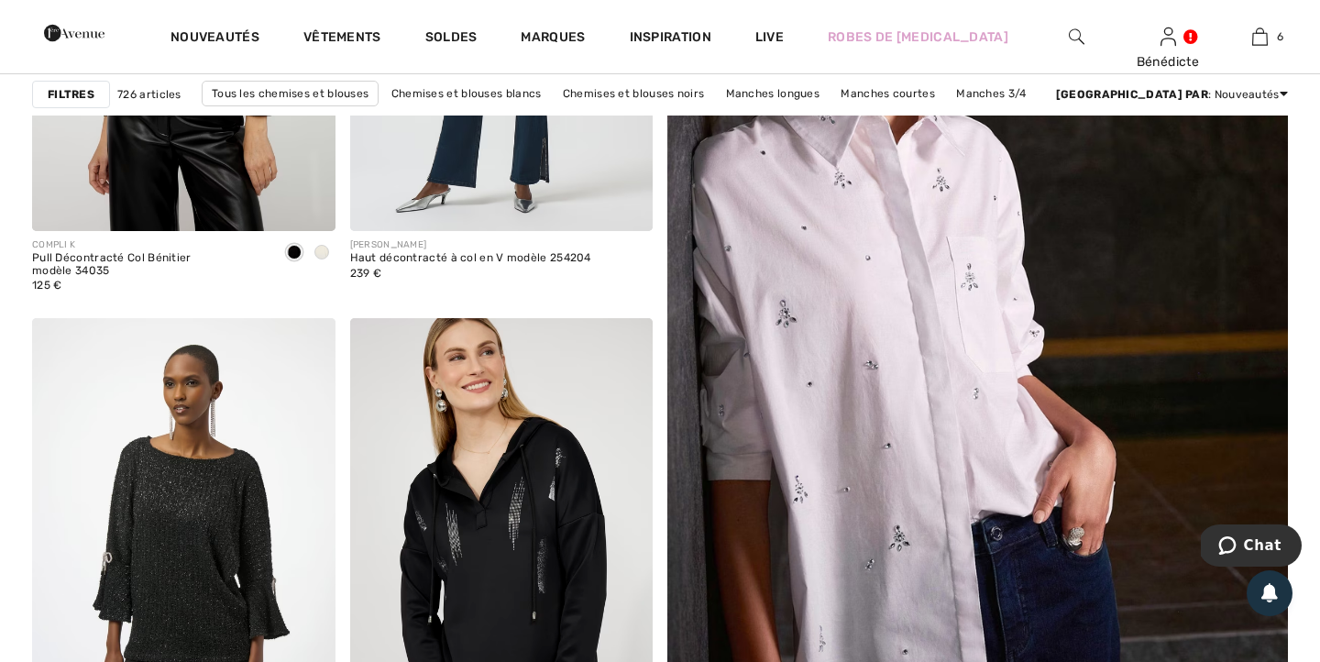
scroll to position [586, 0]
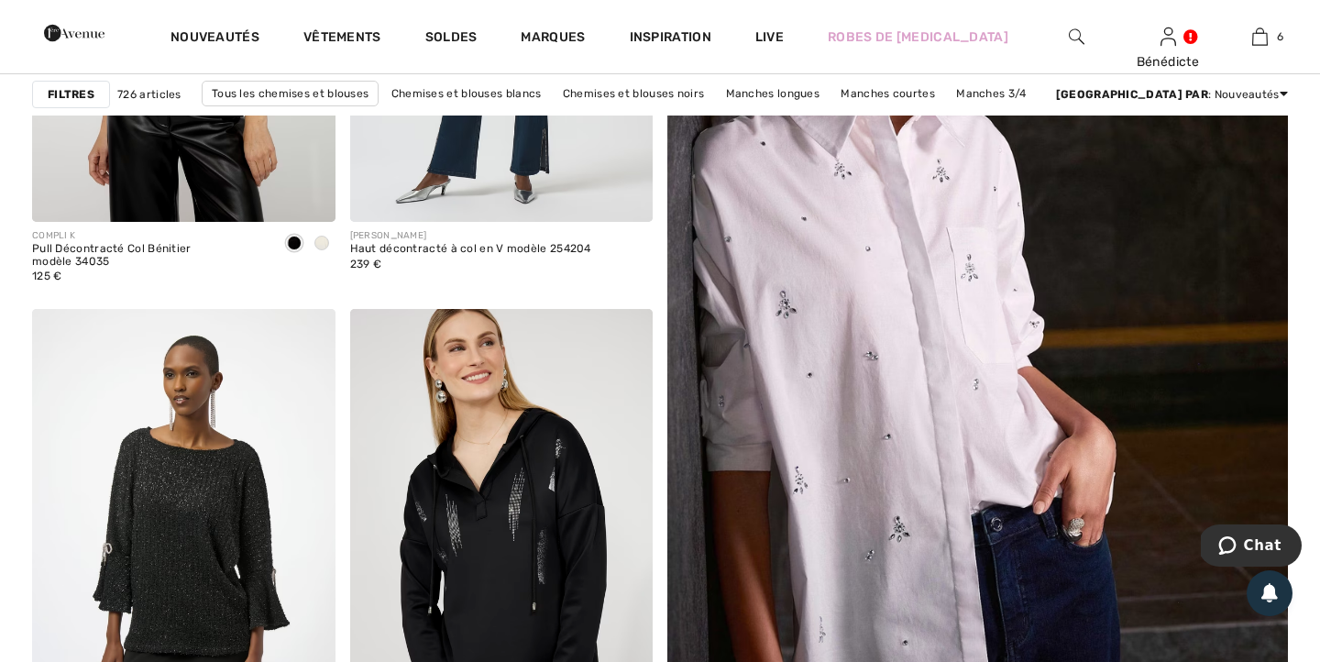
click at [882, 489] on img at bounding box center [977, 325] width 744 height 1117
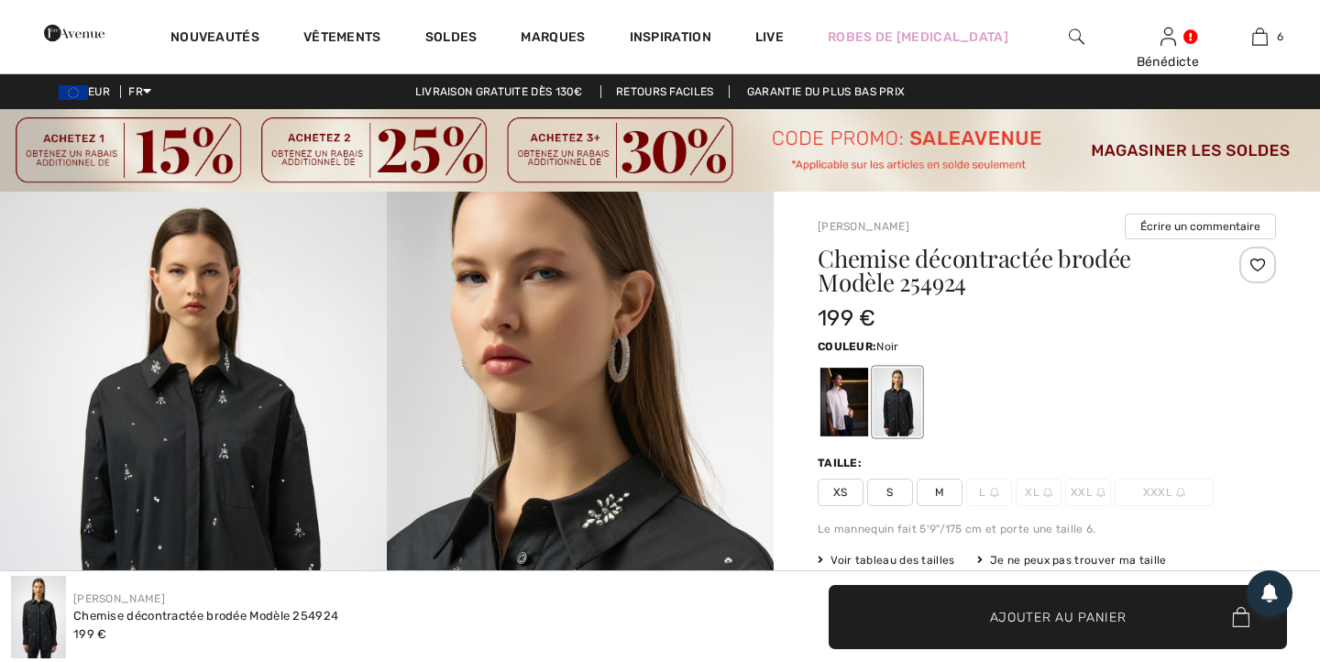
checkbox input "true"
click at [915, 418] on div at bounding box center [898, 402] width 48 height 69
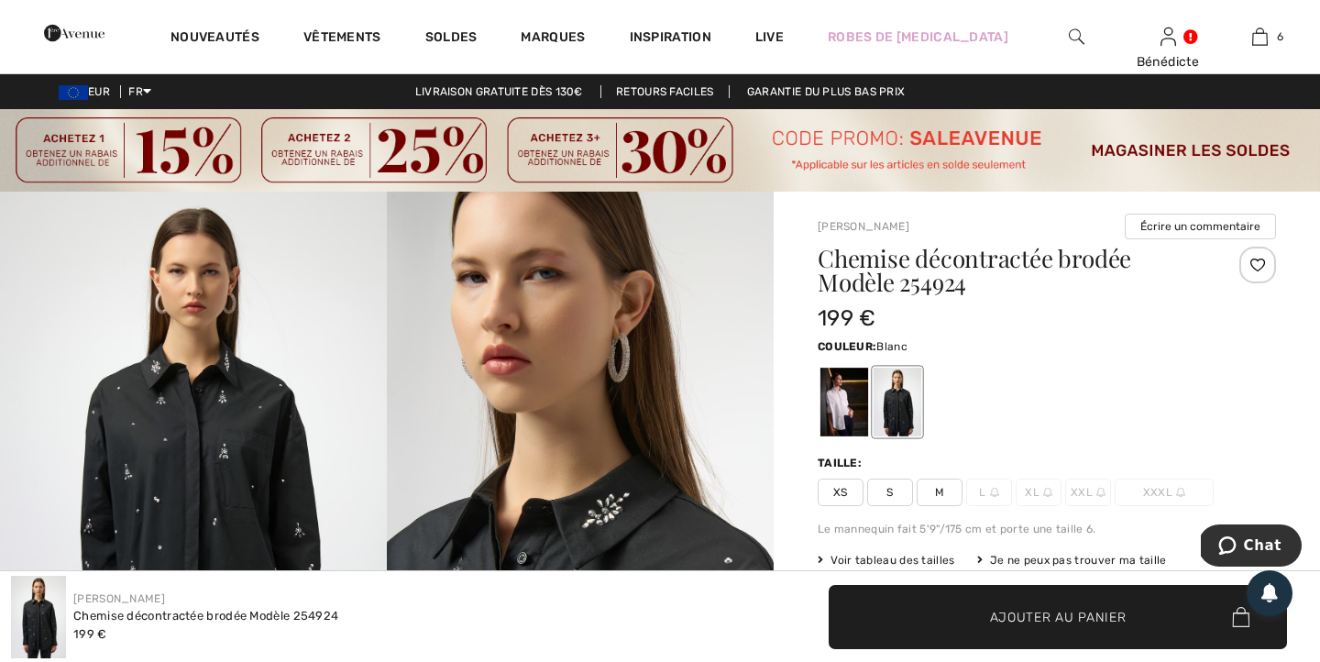
click at [847, 406] on div at bounding box center [844, 402] width 48 height 69
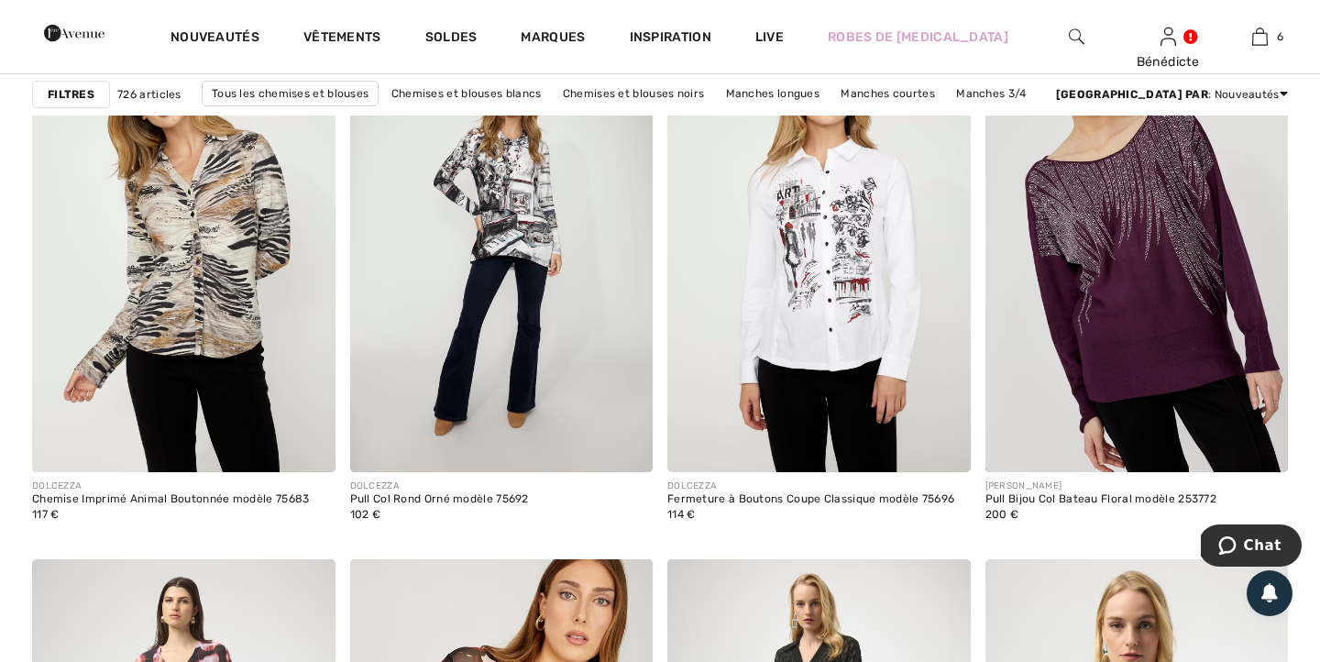
scroll to position [7034, 0]
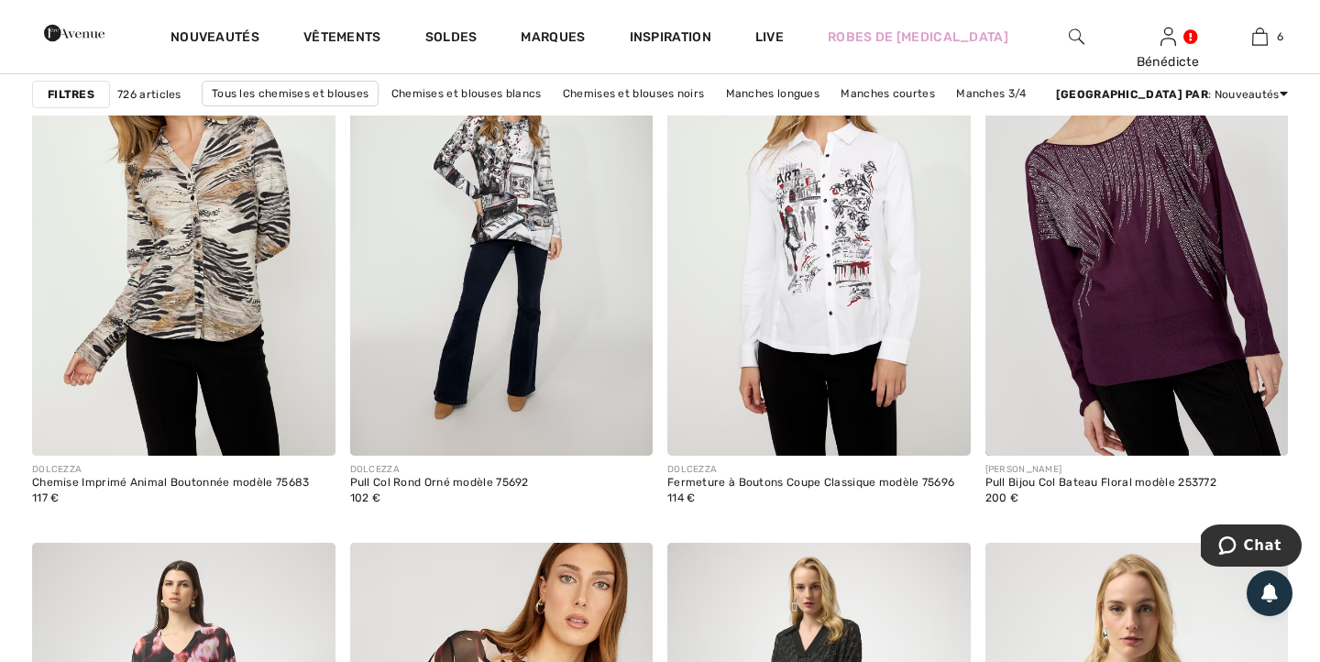
click at [840, 322] on img at bounding box center [818, 229] width 303 height 455
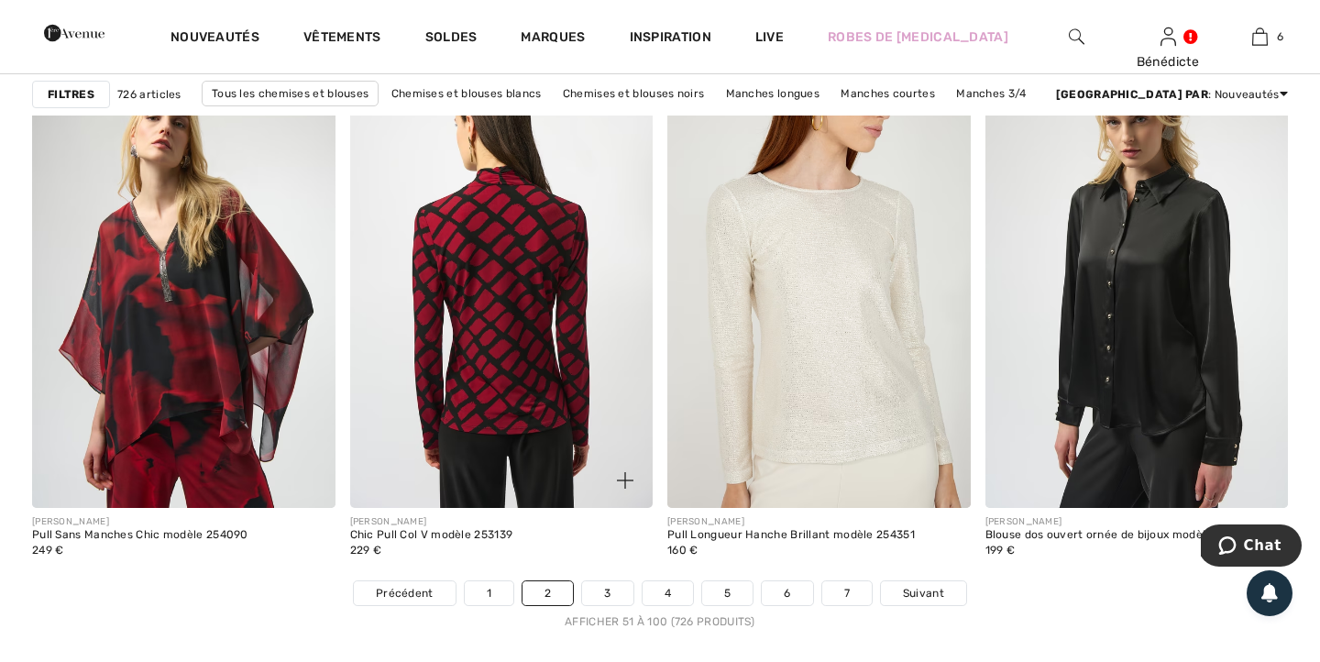
scroll to position [8033, 0]
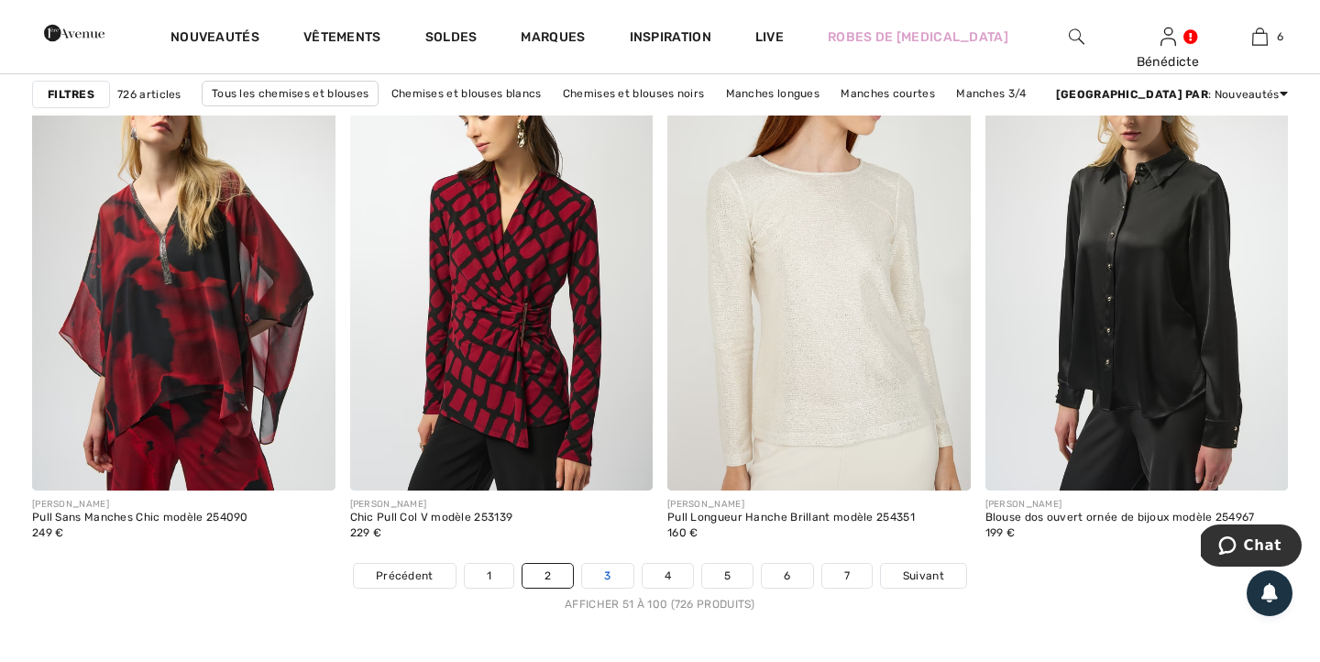
click at [599, 577] on link "3" at bounding box center [607, 576] width 50 height 24
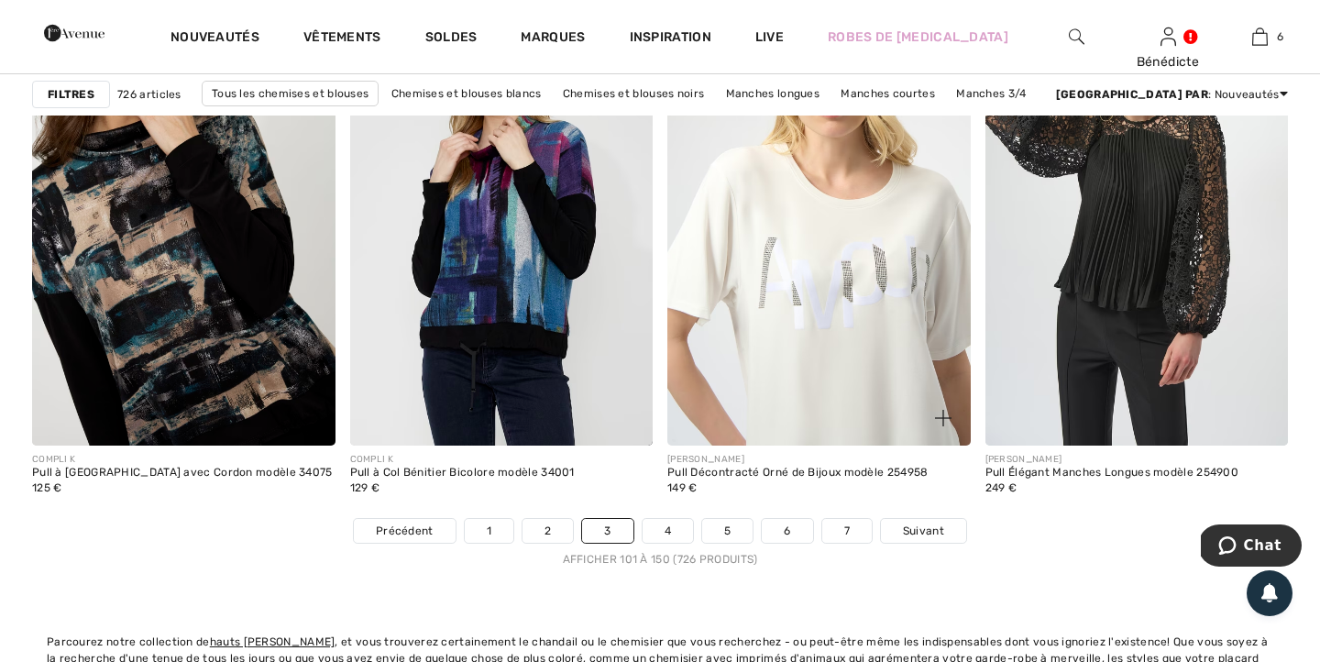
scroll to position [8131, 0]
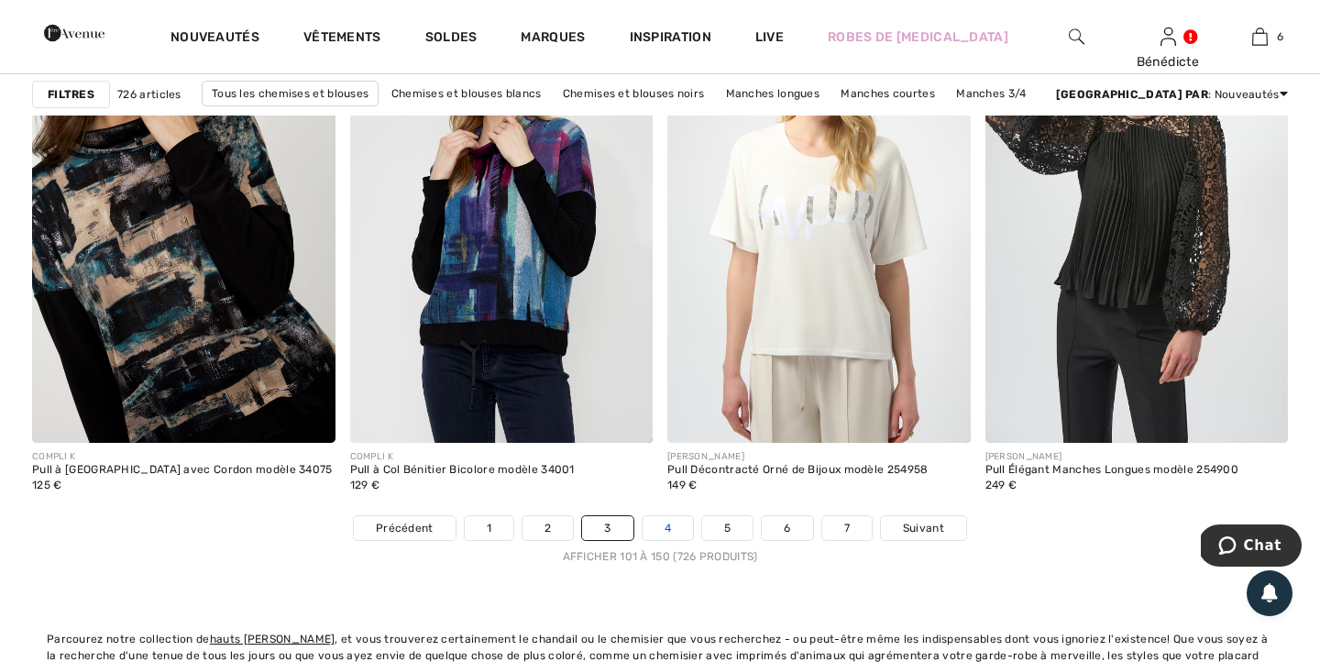
click at [672, 525] on link "4" at bounding box center [668, 528] width 50 height 24
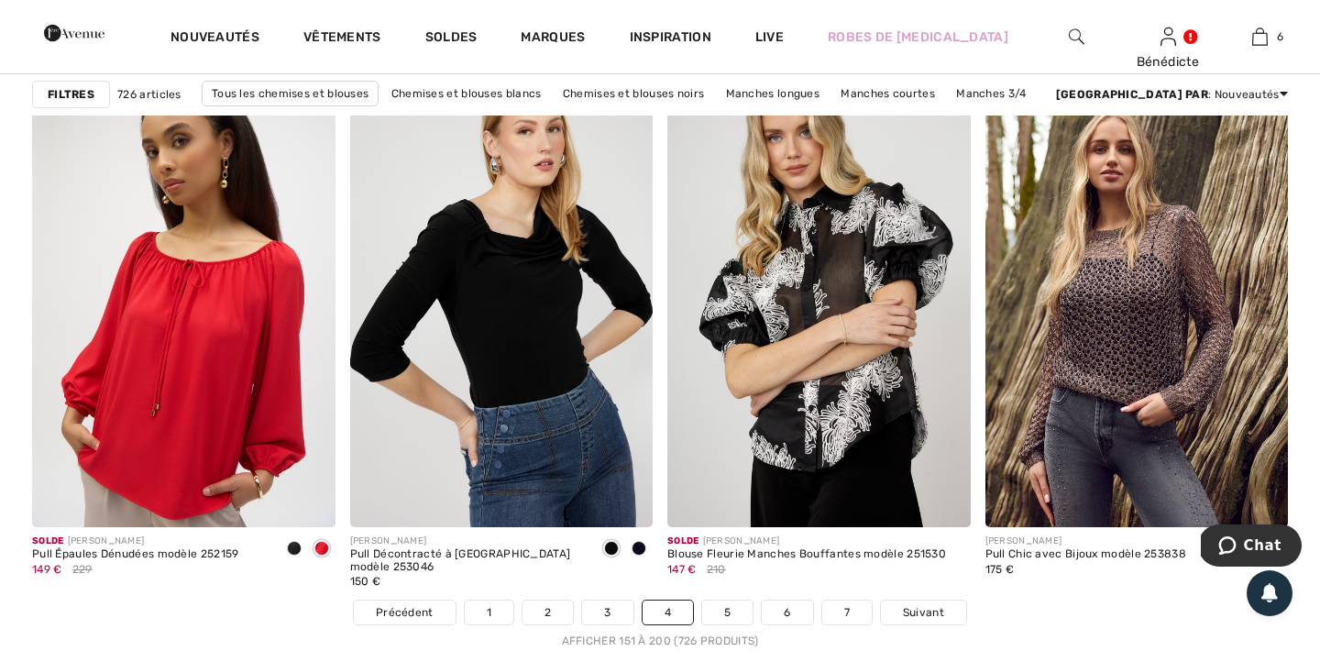
scroll to position [8002, 0]
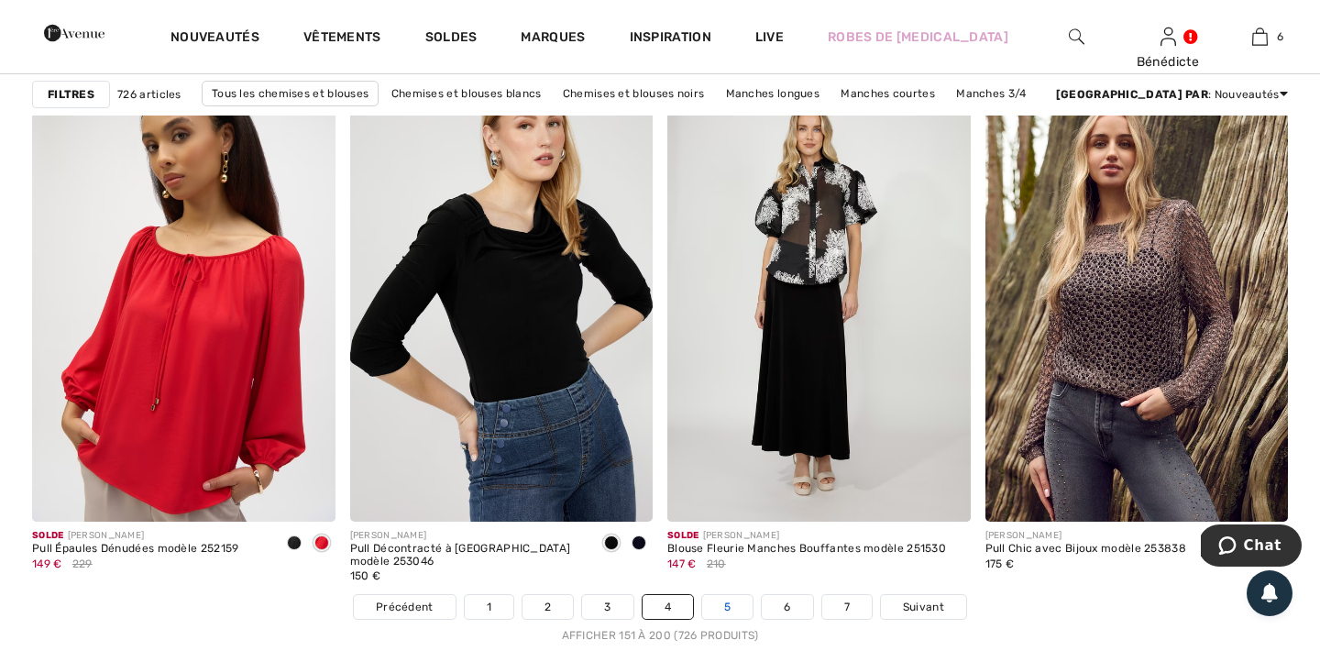
click at [735, 614] on link "5" at bounding box center [727, 607] width 50 height 24
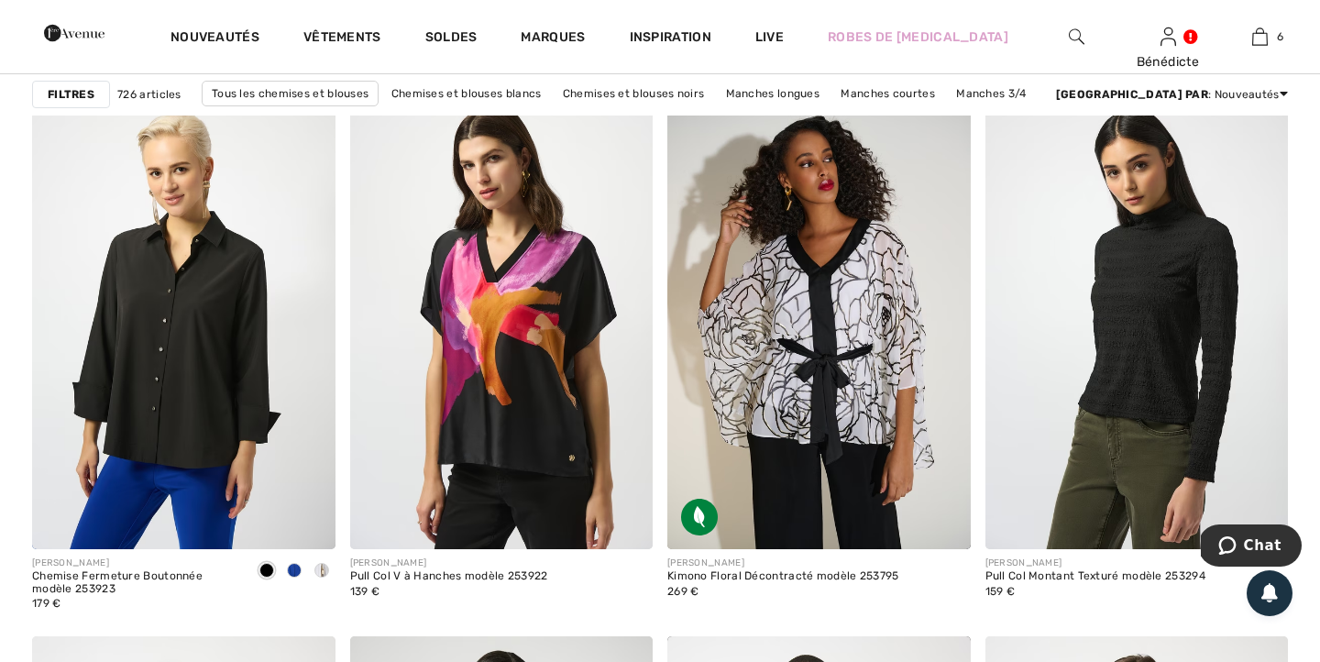
scroll to position [5616, 0]
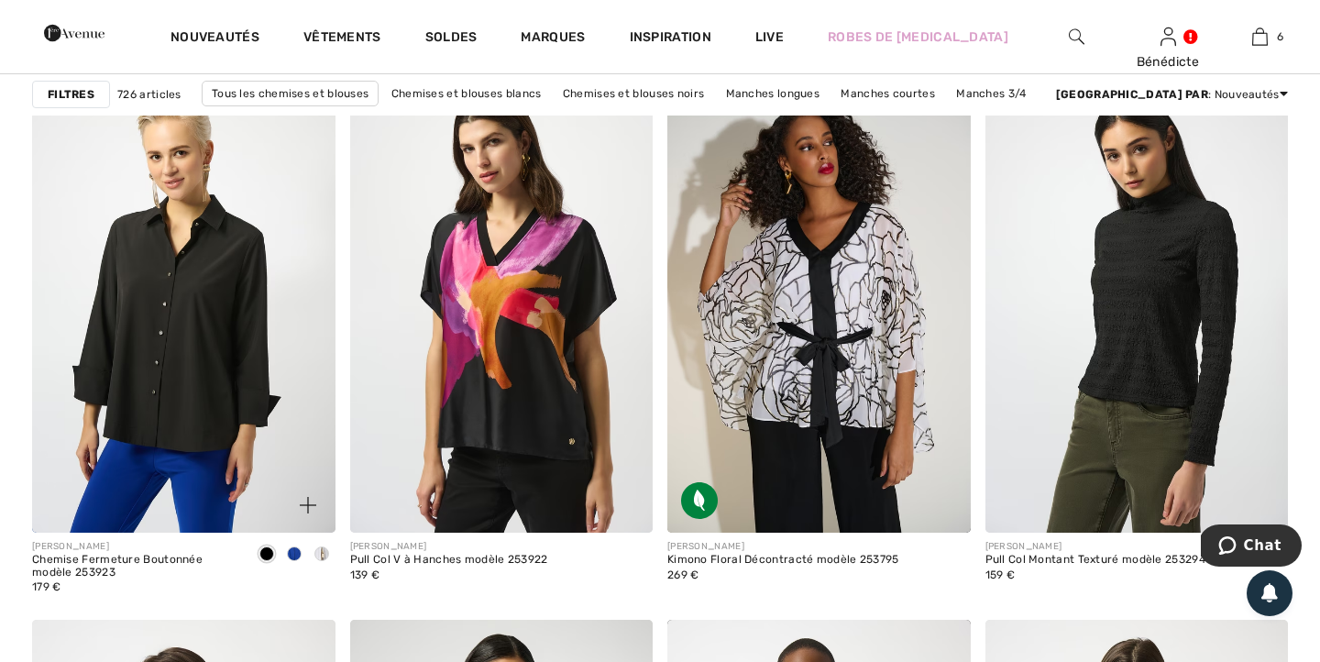
click at [318, 554] on span at bounding box center [321, 553] width 15 height 15
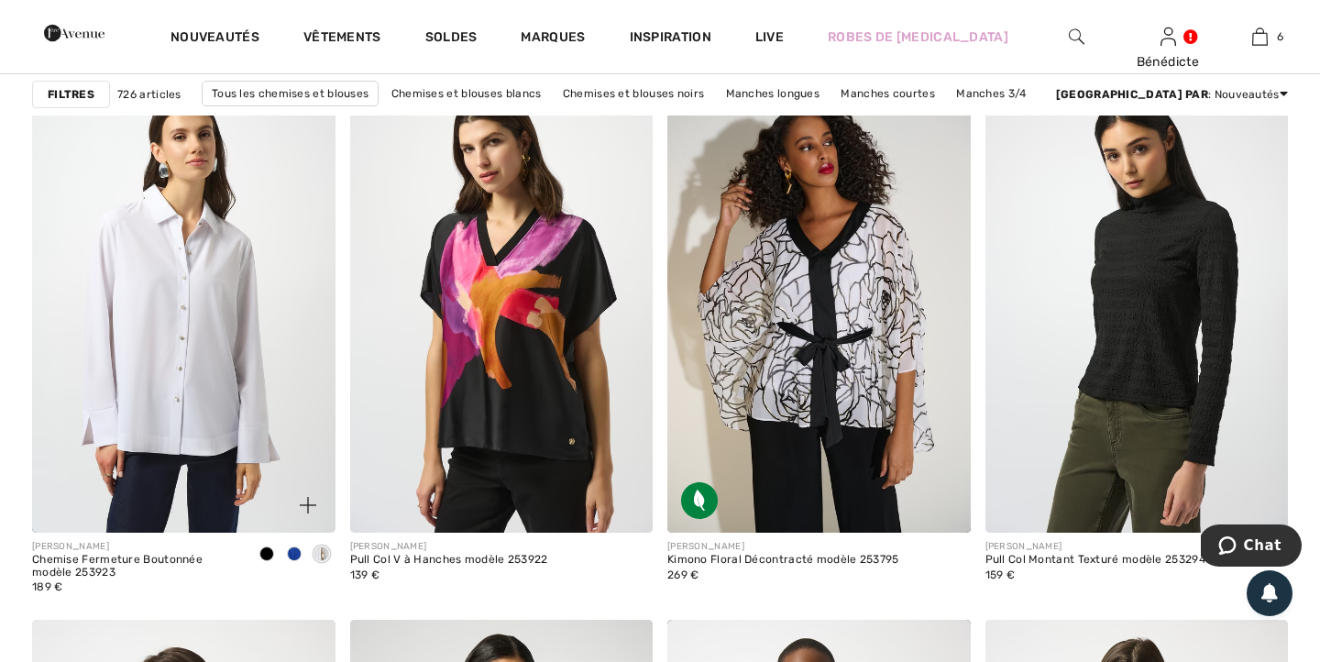
click at [292, 555] on span at bounding box center [294, 553] width 15 height 15
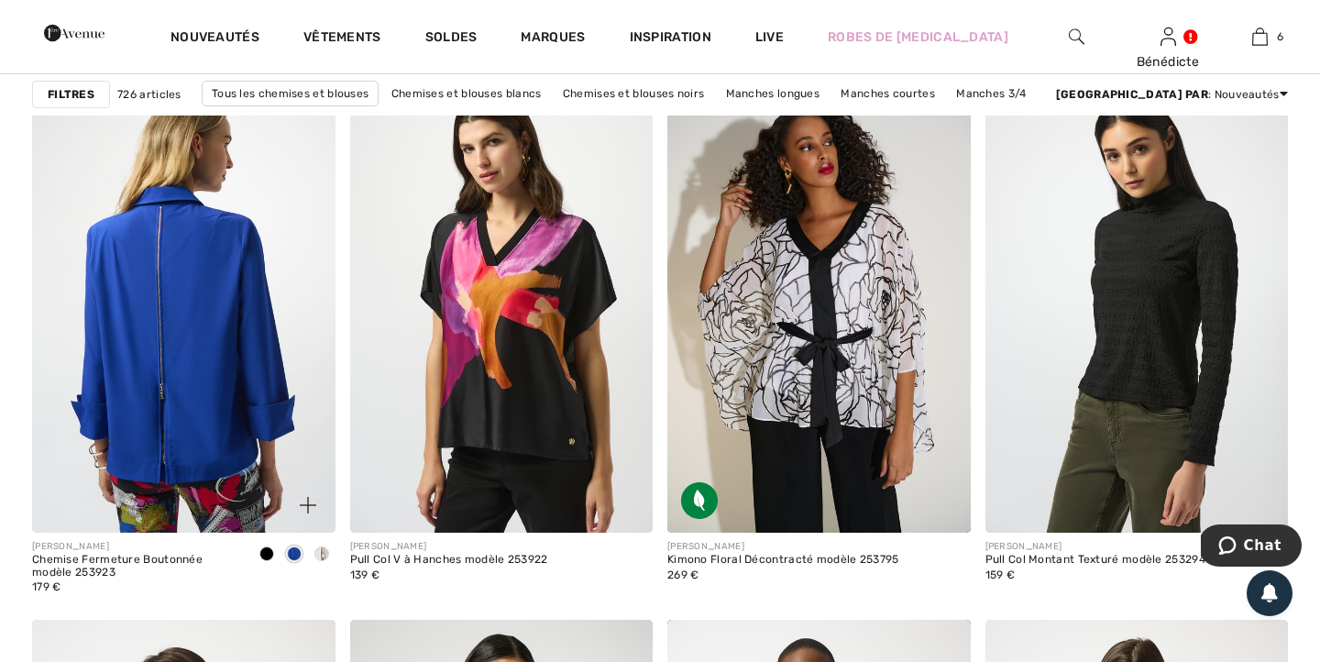
click at [201, 451] on img at bounding box center [183, 305] width 303 height 455
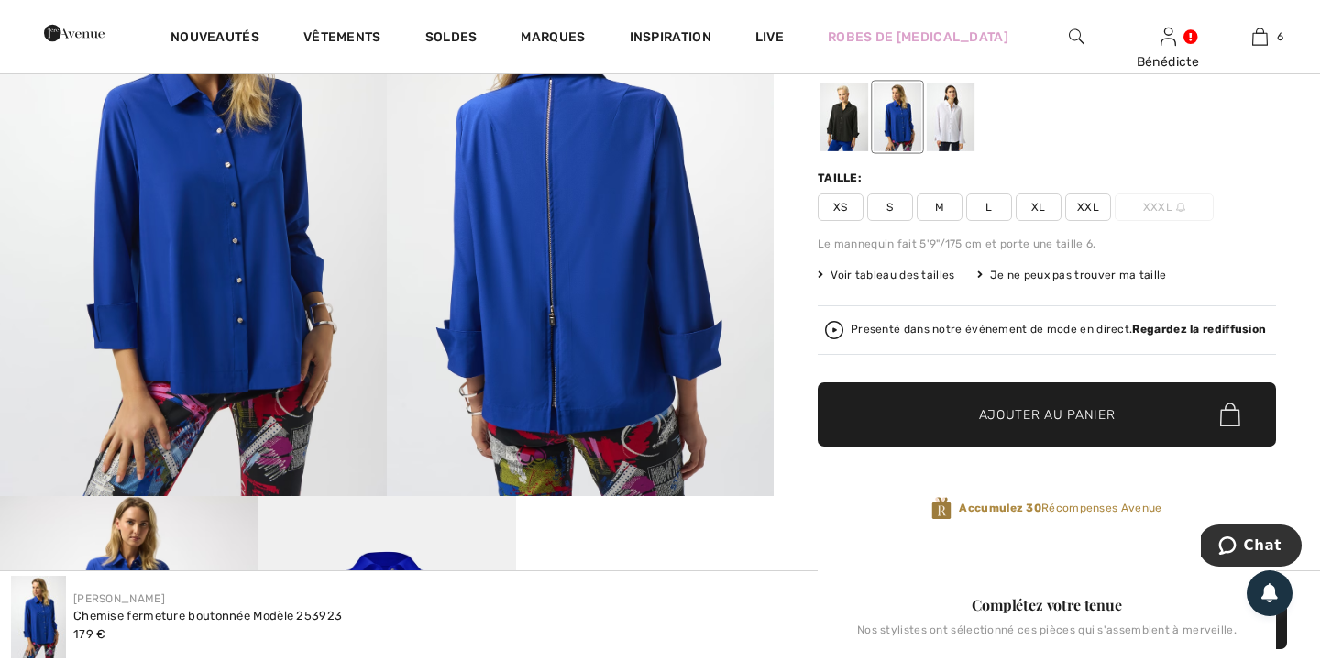
scroll to position [254, 0]
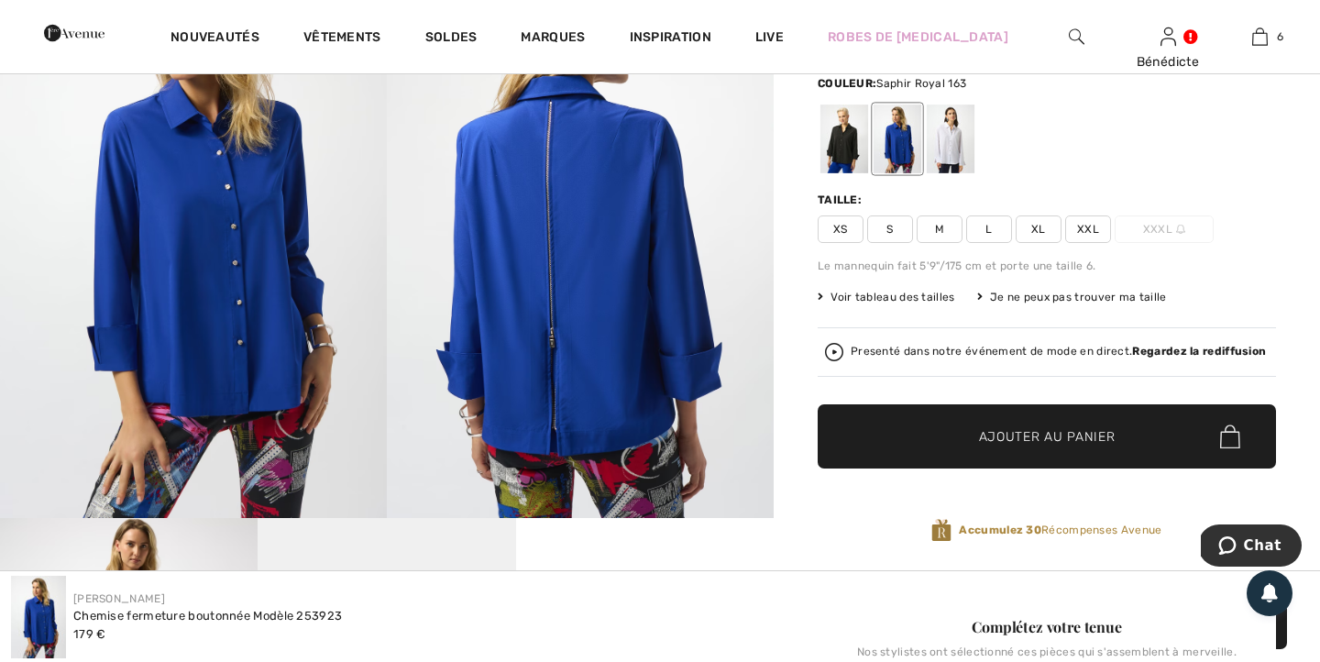
click at [635, 311] on img at bounding box center [580, 228] width 387 height 580
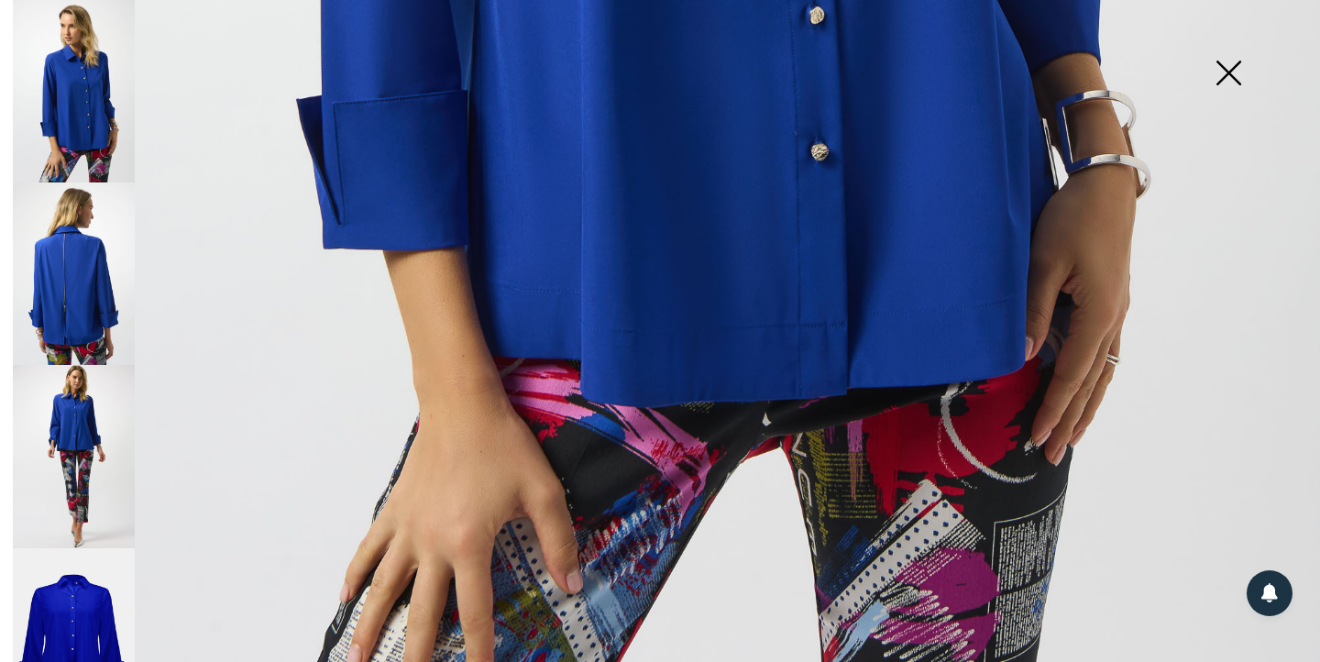
scroll to position [1235, 0]
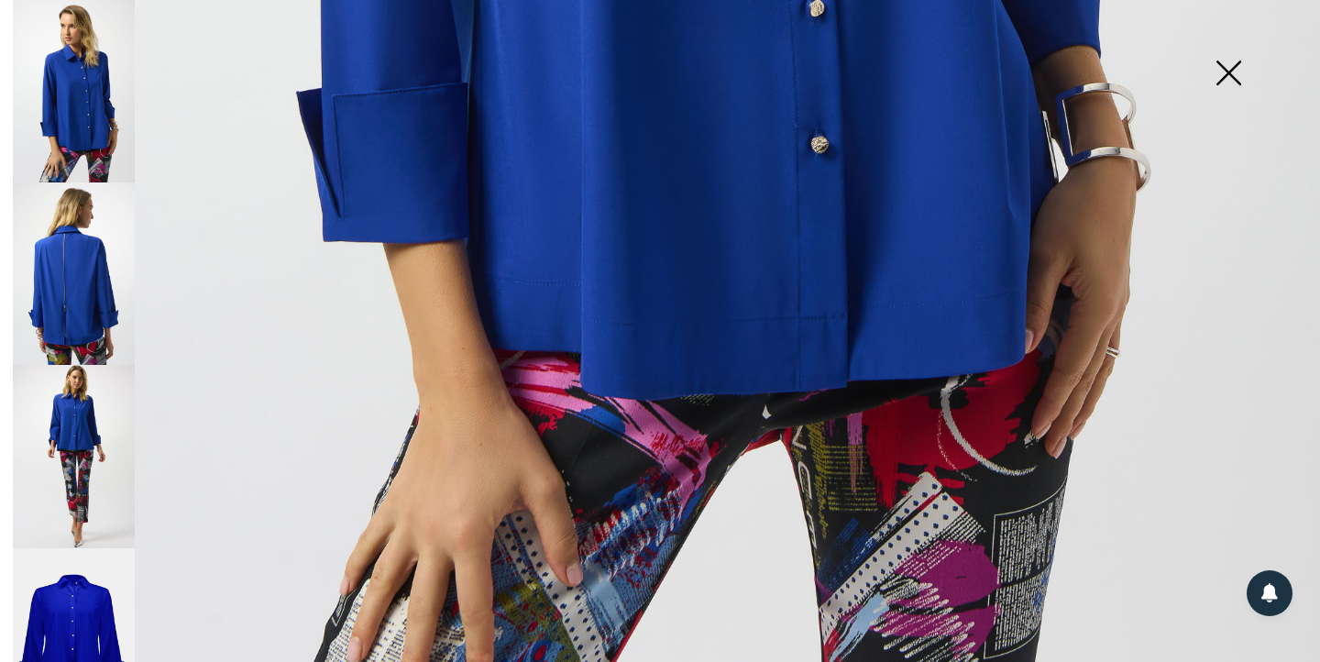
click at [1223, 75] on img at bounding box center [1228, 74] width 92 height 94
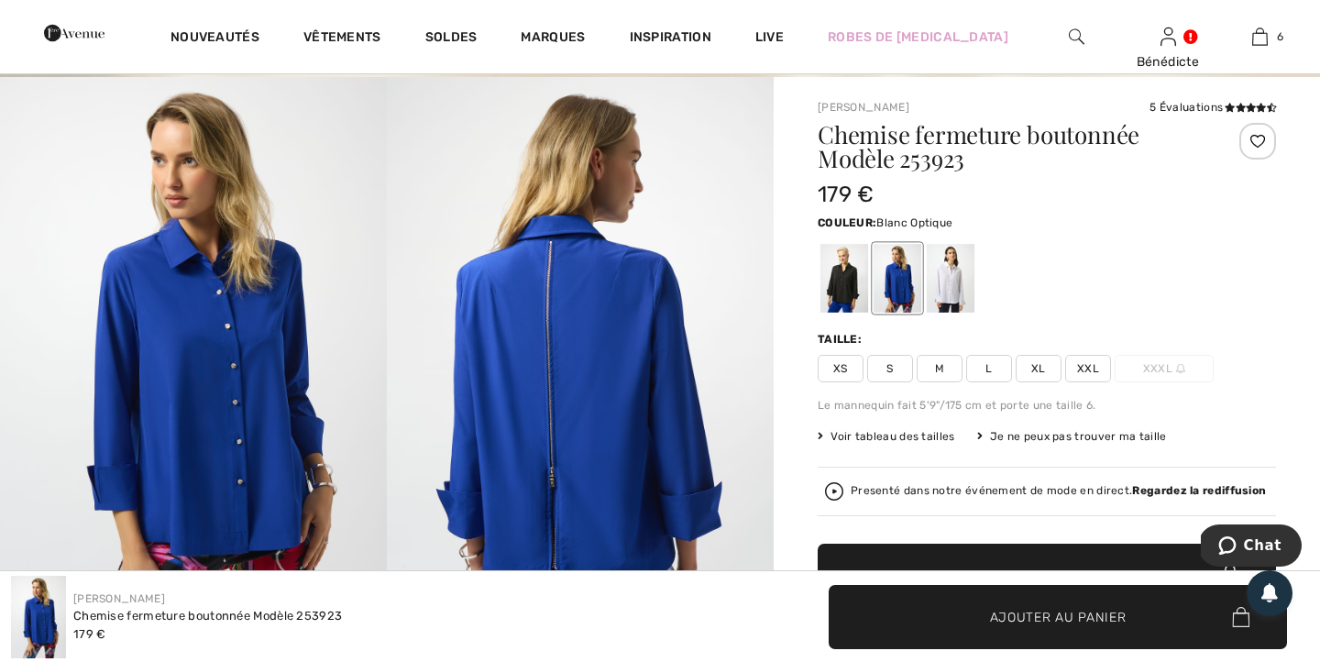
scroll to position [115, 0]
click at [1039, 363] on span "XL" at bounding box center [1039, 367] width 46 height 27
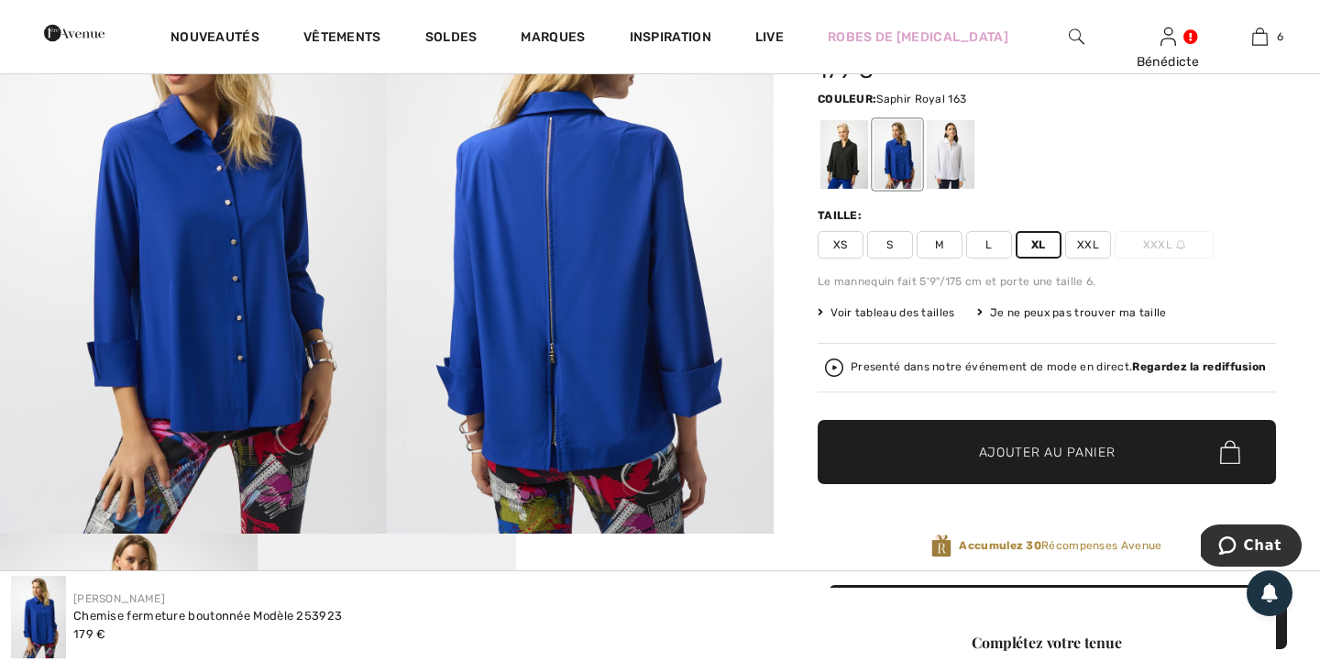
scroll to position [240, 0]
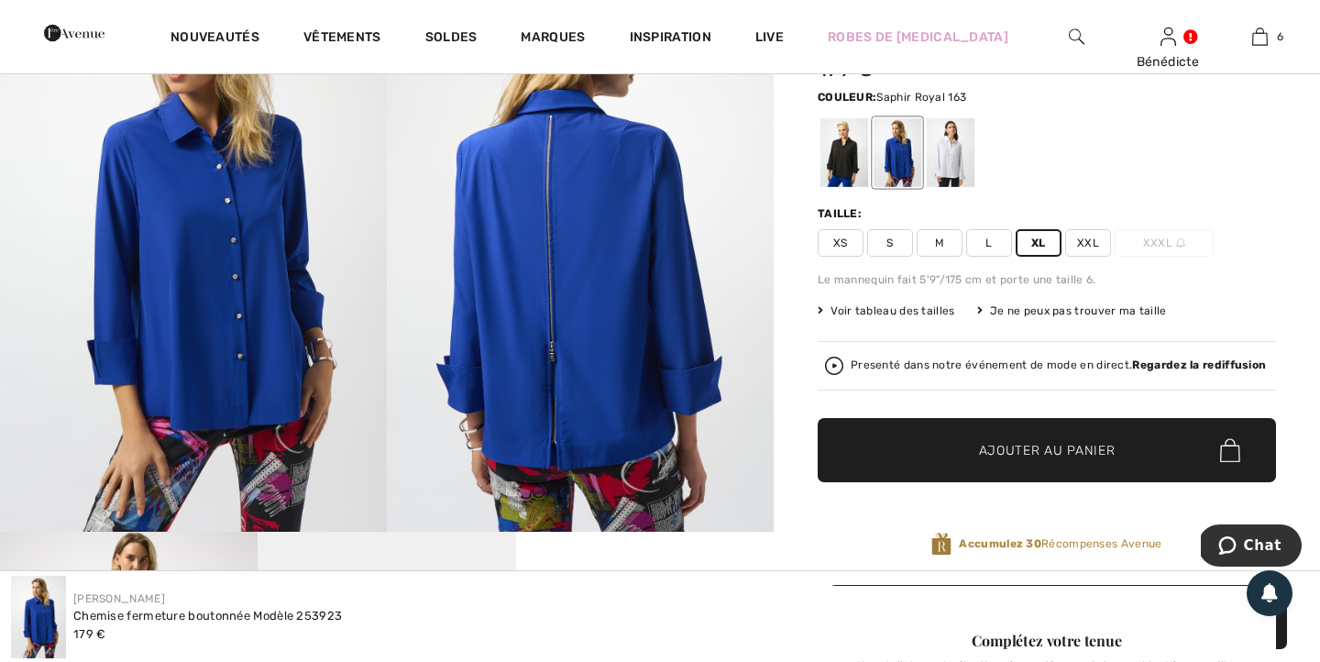
click at [1000, 441] on span "Ajouter au panier" at bounding box center [1047, 450] width 137 height 19
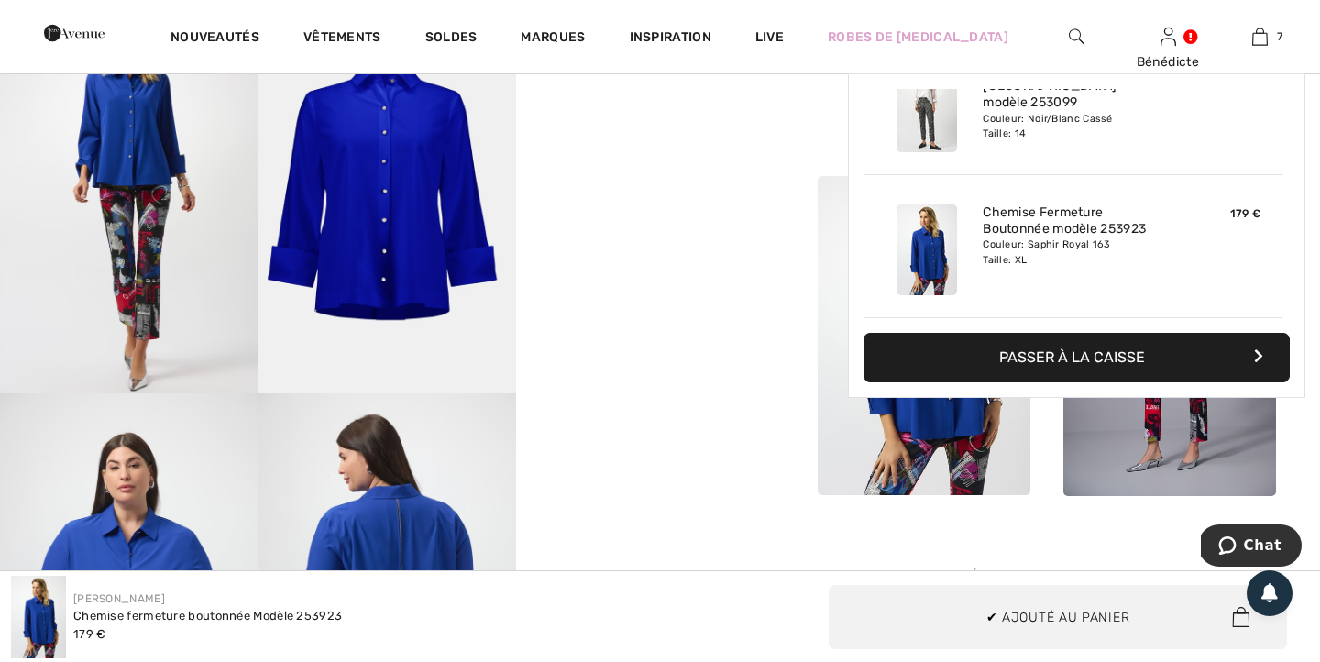
scroll to position [772, 0]
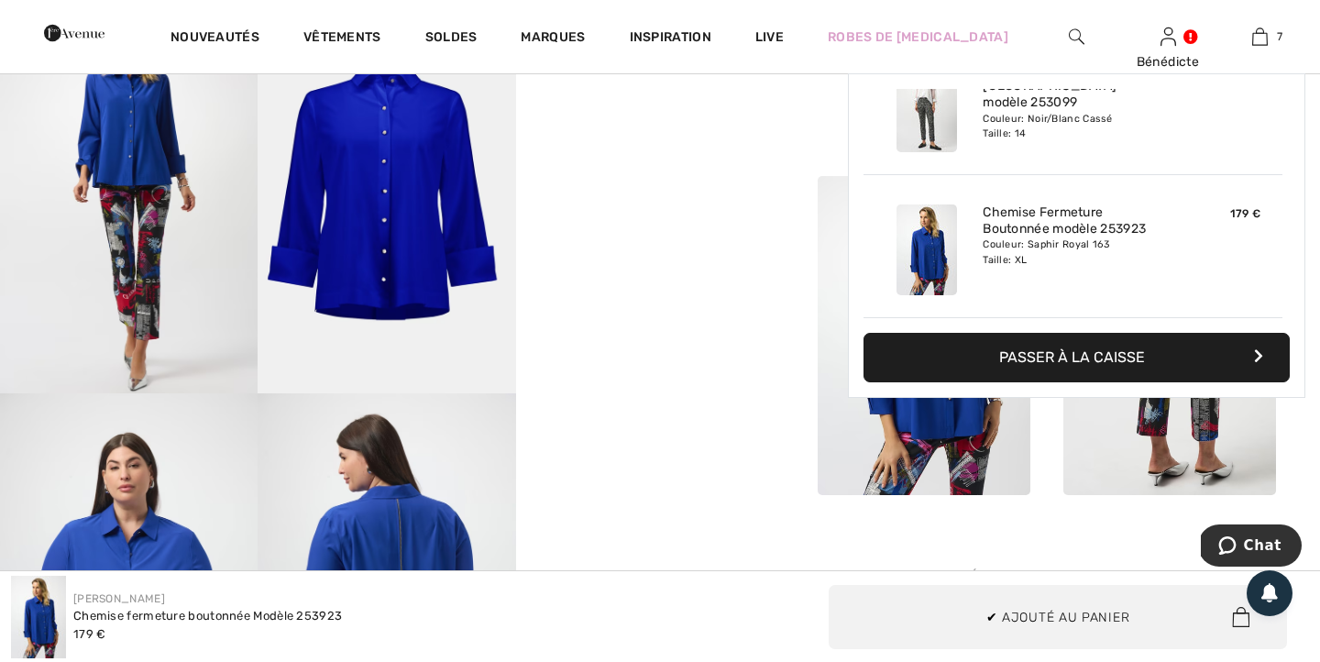
click at [1116, 449] on img at bounding box center [1169, 336] width 213 height 320
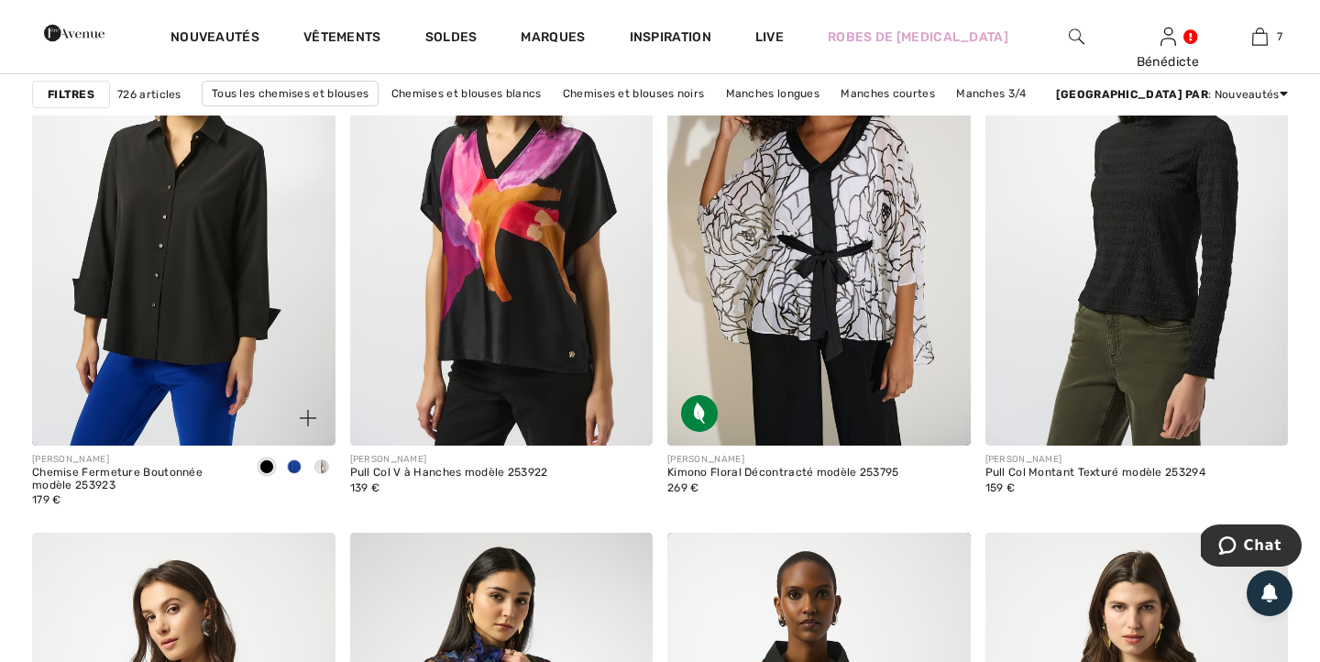
scroll to position [5749, 0]
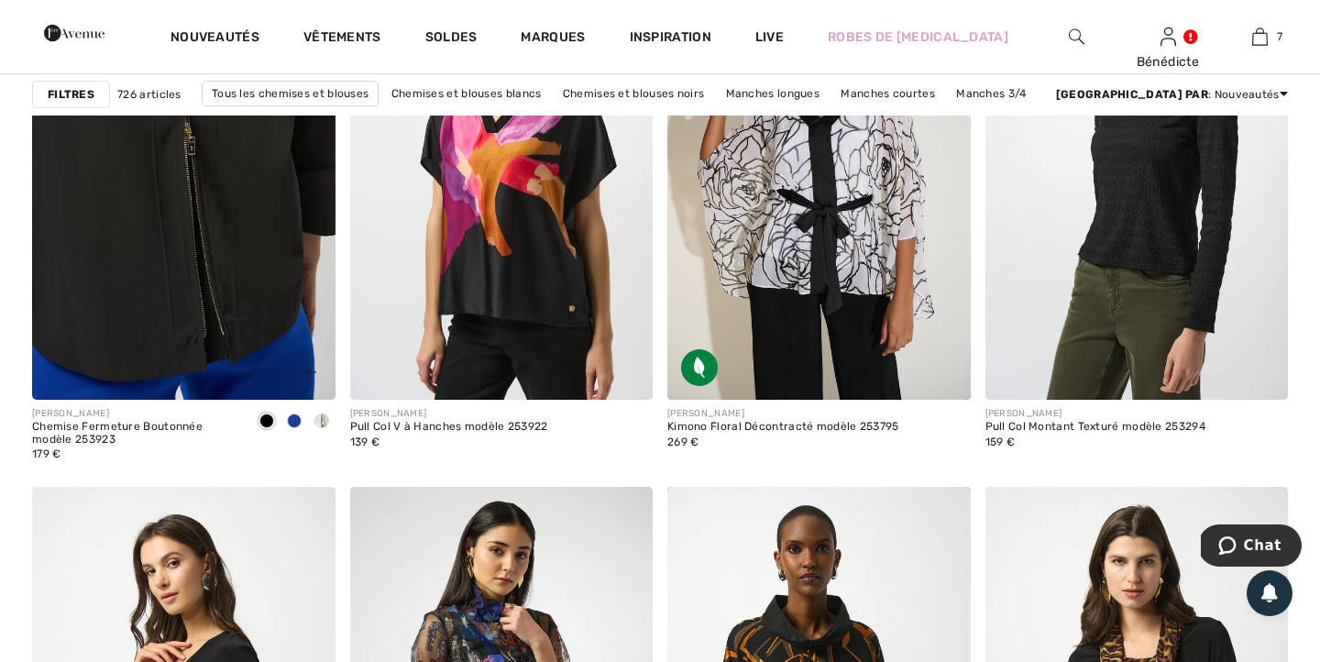
click at [202, 335] on img at bounding box center [183, 172] width 303 height 455
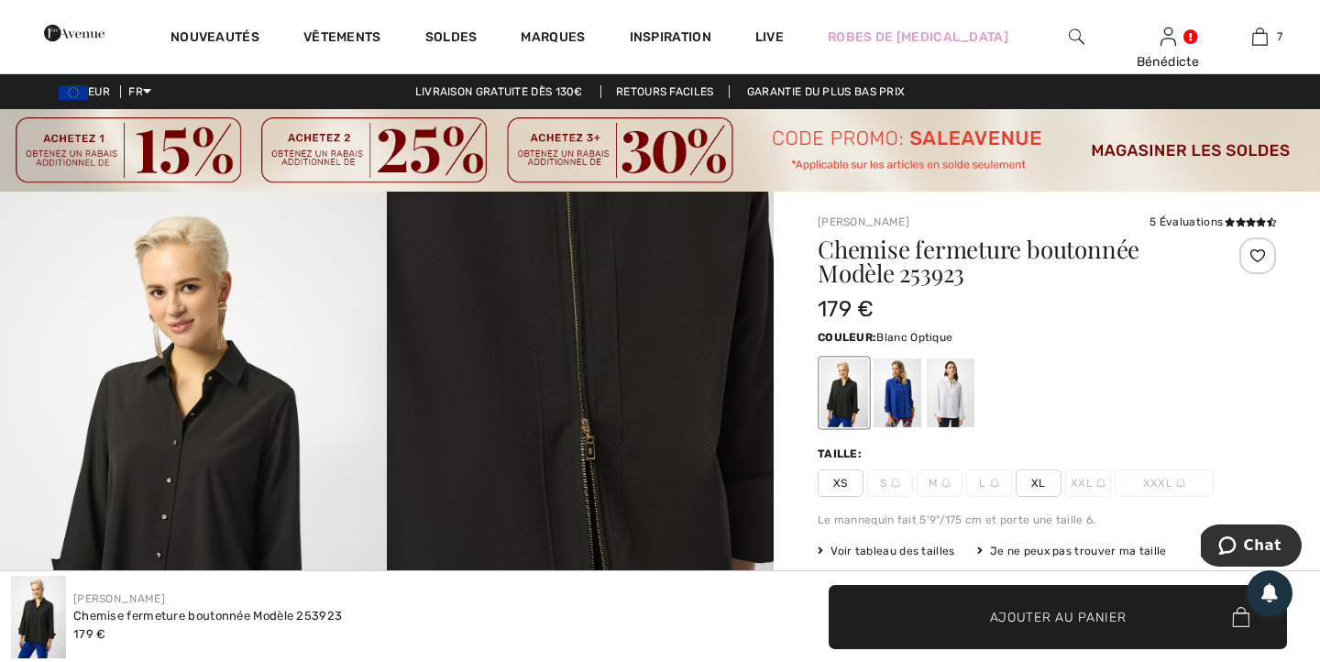
scroll to position [9, 0]
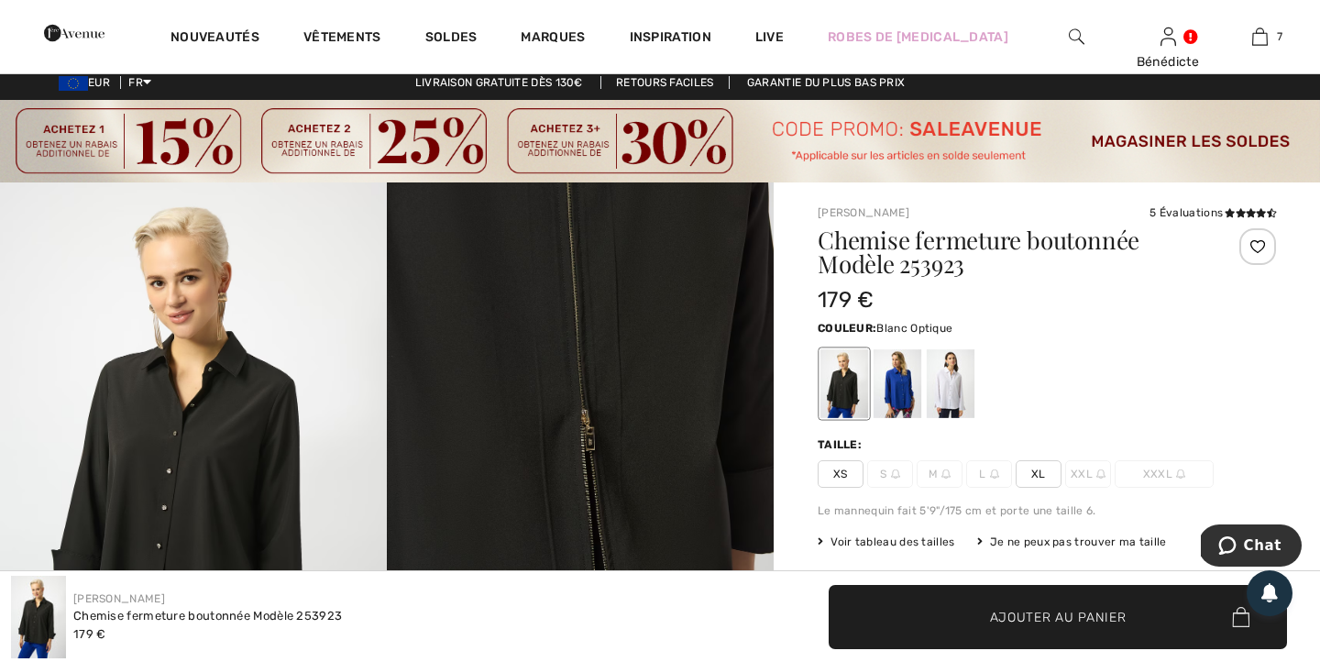
click at [954, 386] on div at bounding box center [951, 383] width 48 height 69
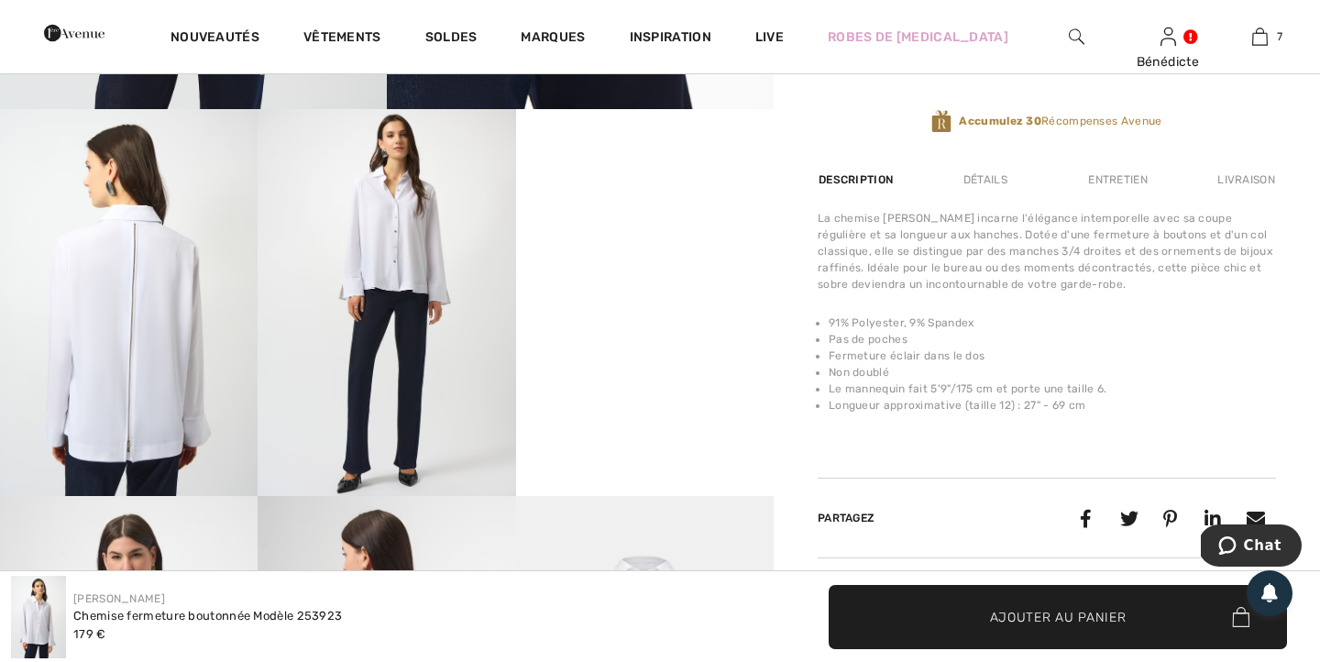
scroll to position [662, 0]
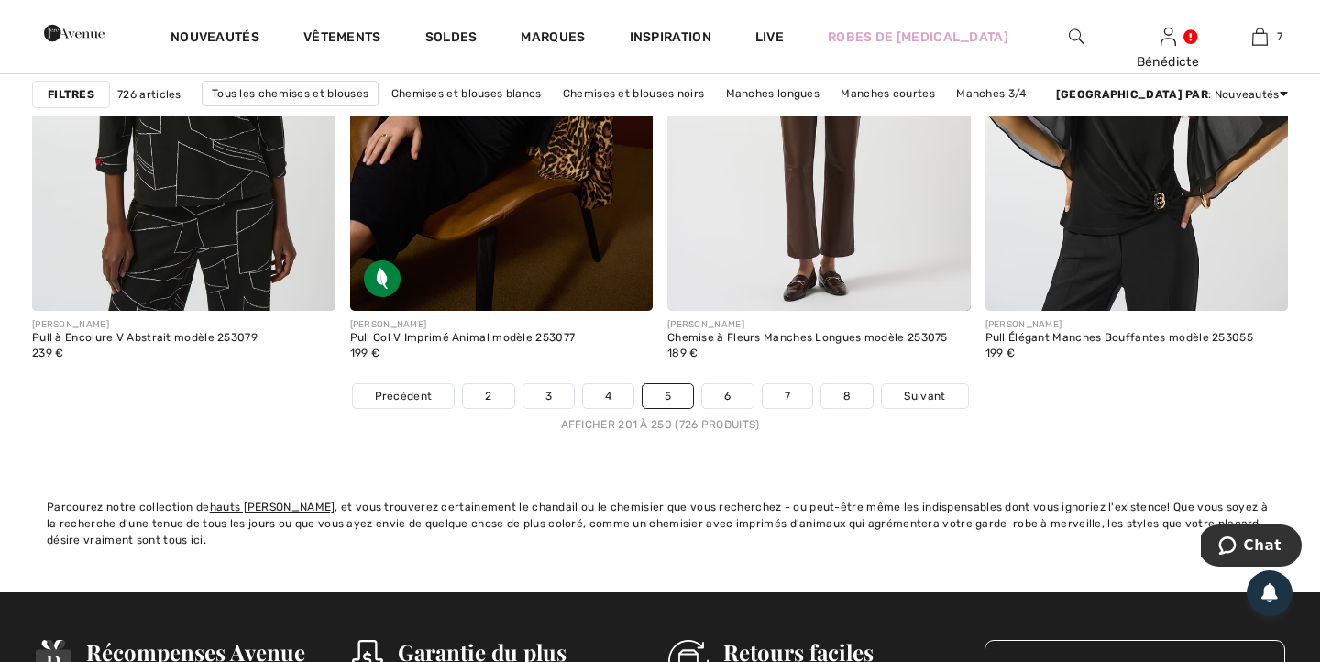
scroll to position [8310, 0]
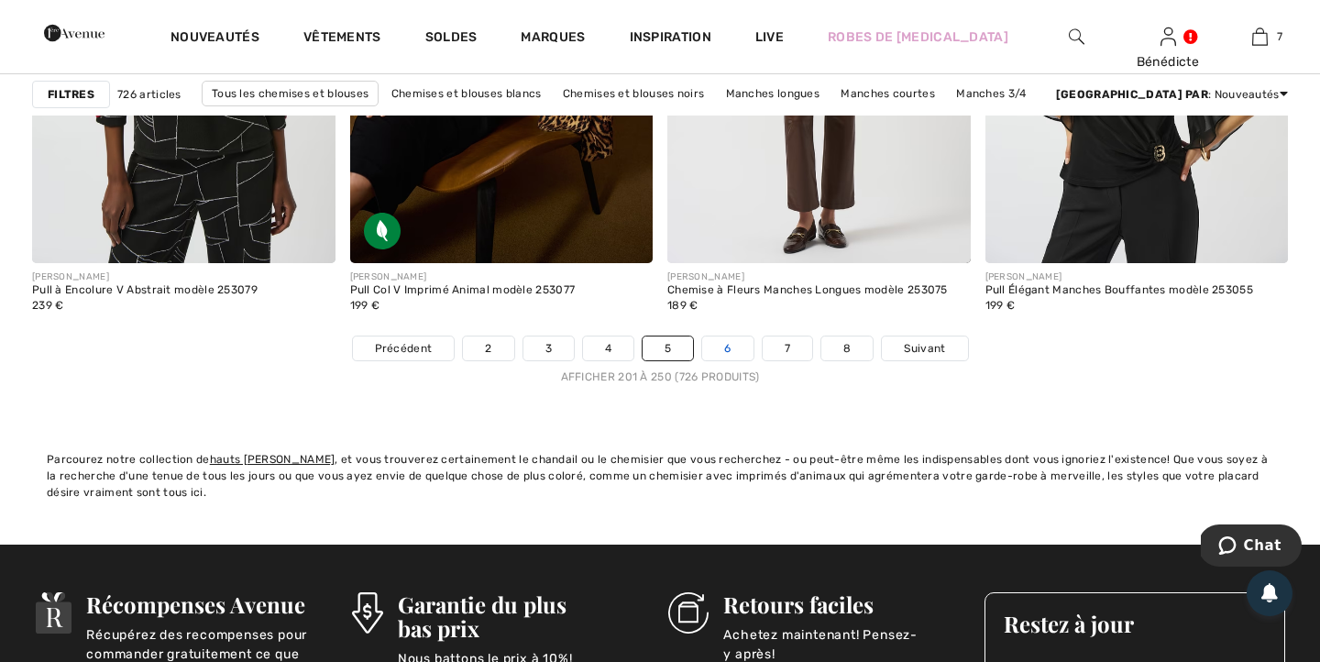
click at [731, 354] on link "6" at bounding box center [727, 348] width 50 height 24
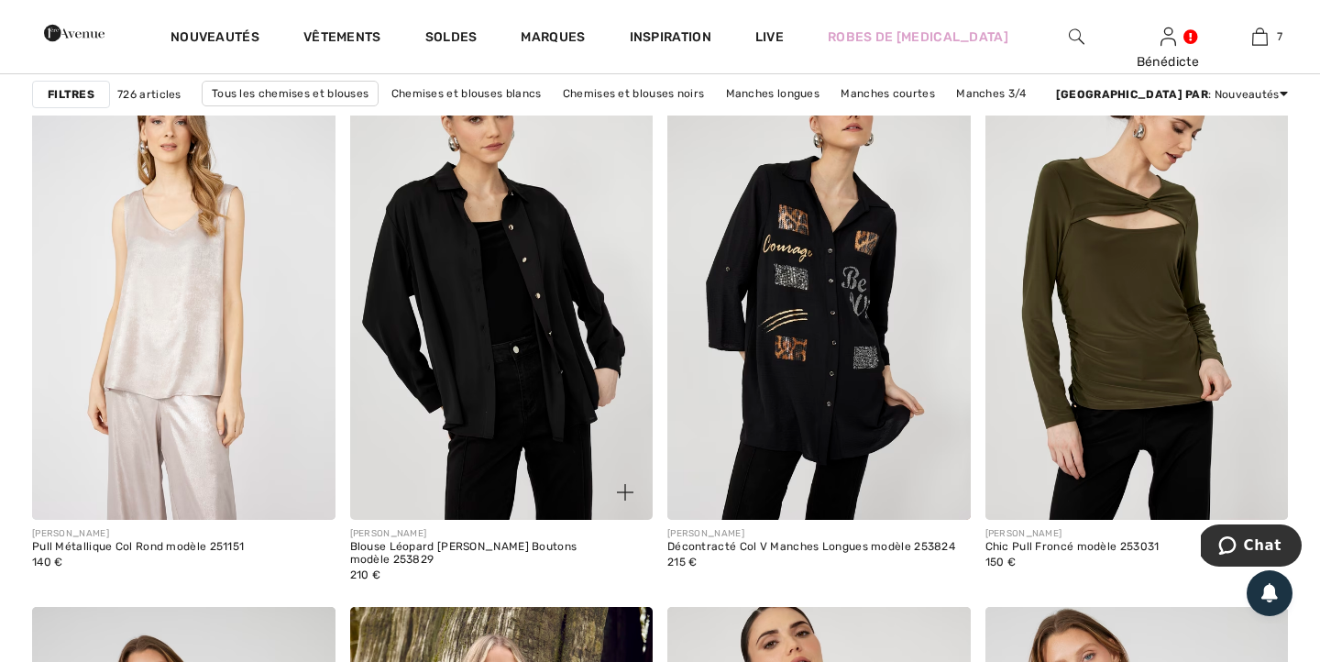
scroll to position [1371, 0]
click at [521, 389] on img at bounding box center [501, 292] width 303 height 455
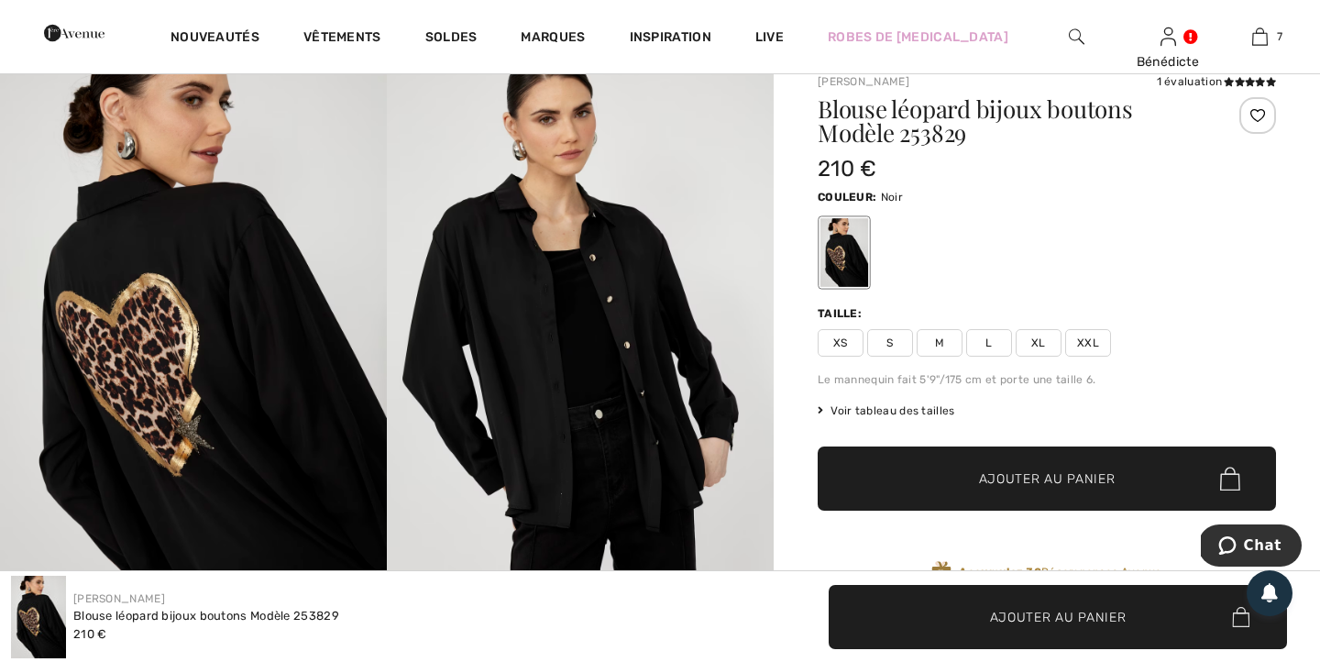
scroll to position [113, 0]
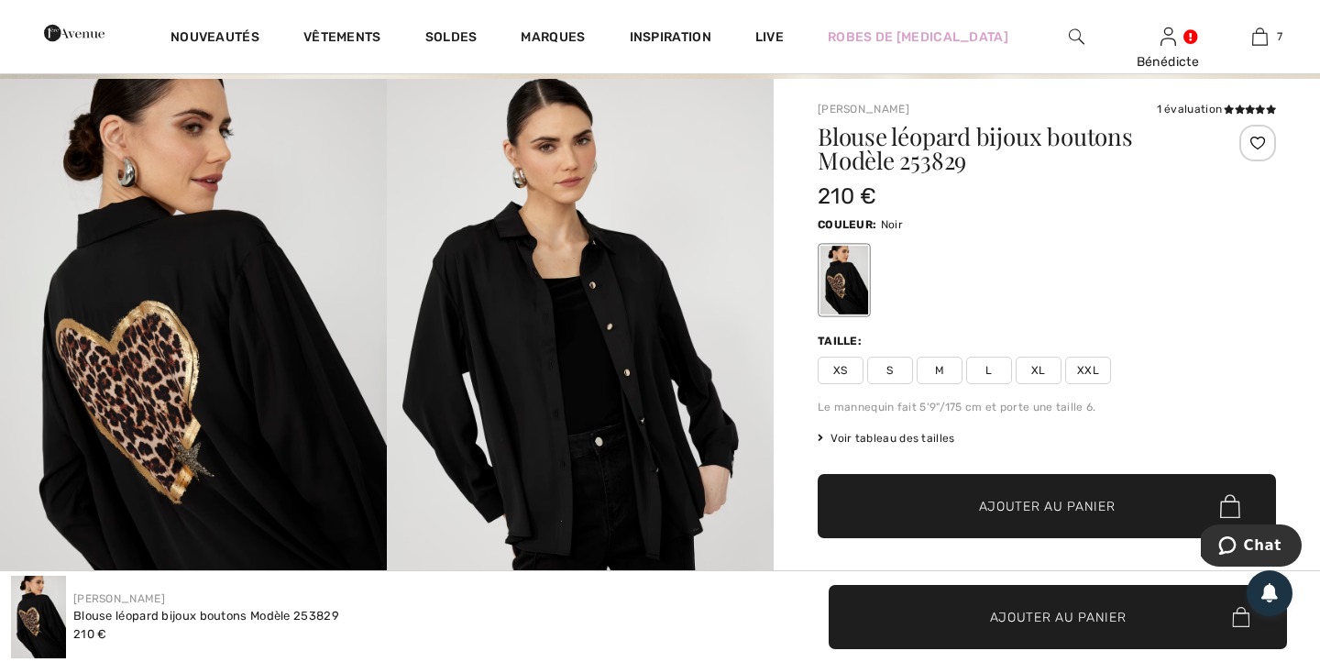
click at [1047, 369] on span "XL" at bounding box center [1039, 370] width 46 height 27
click at [1025, 500] on span "Ajouter au panier" at bounding box center [1047, 506] width 137 height 19
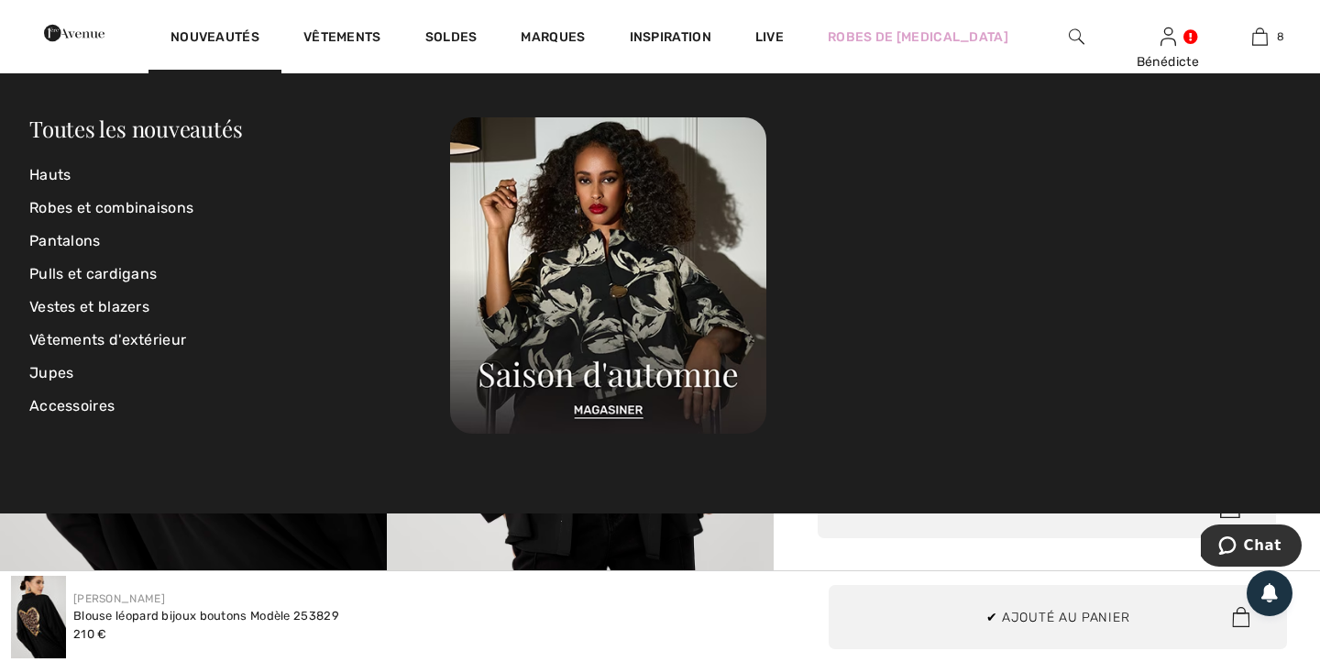
scroll to position [915, 0]
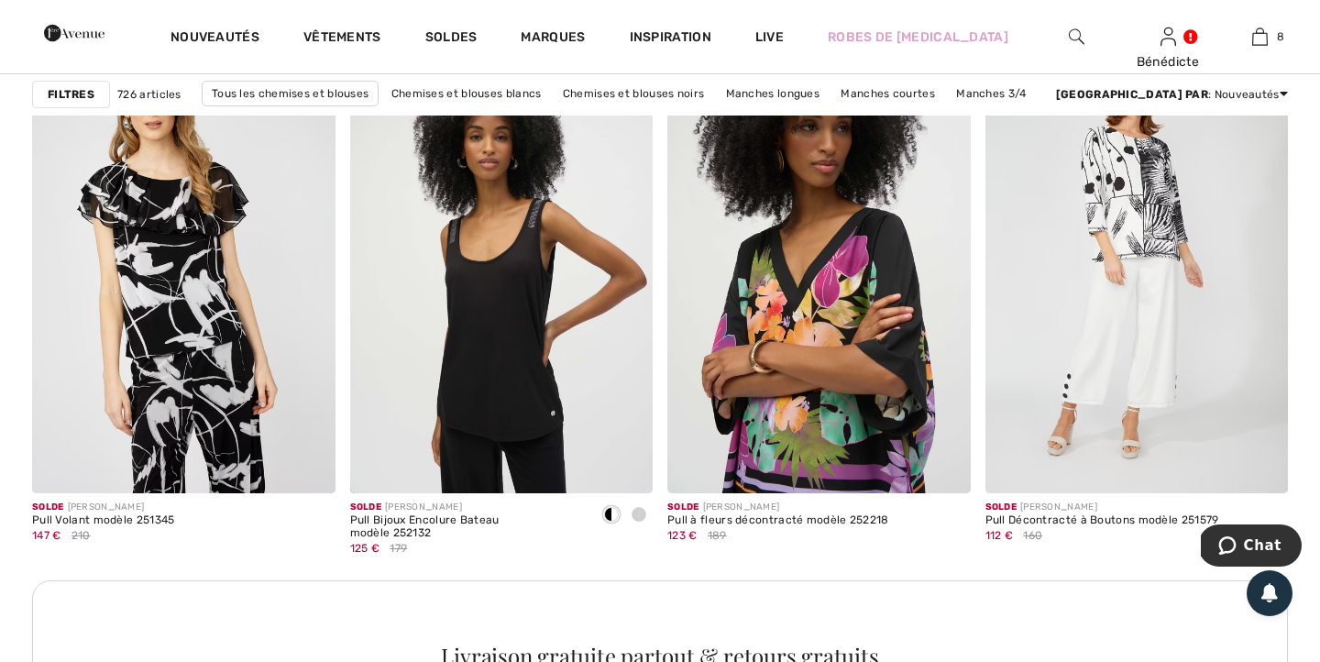
scroll to position [3844, 0]
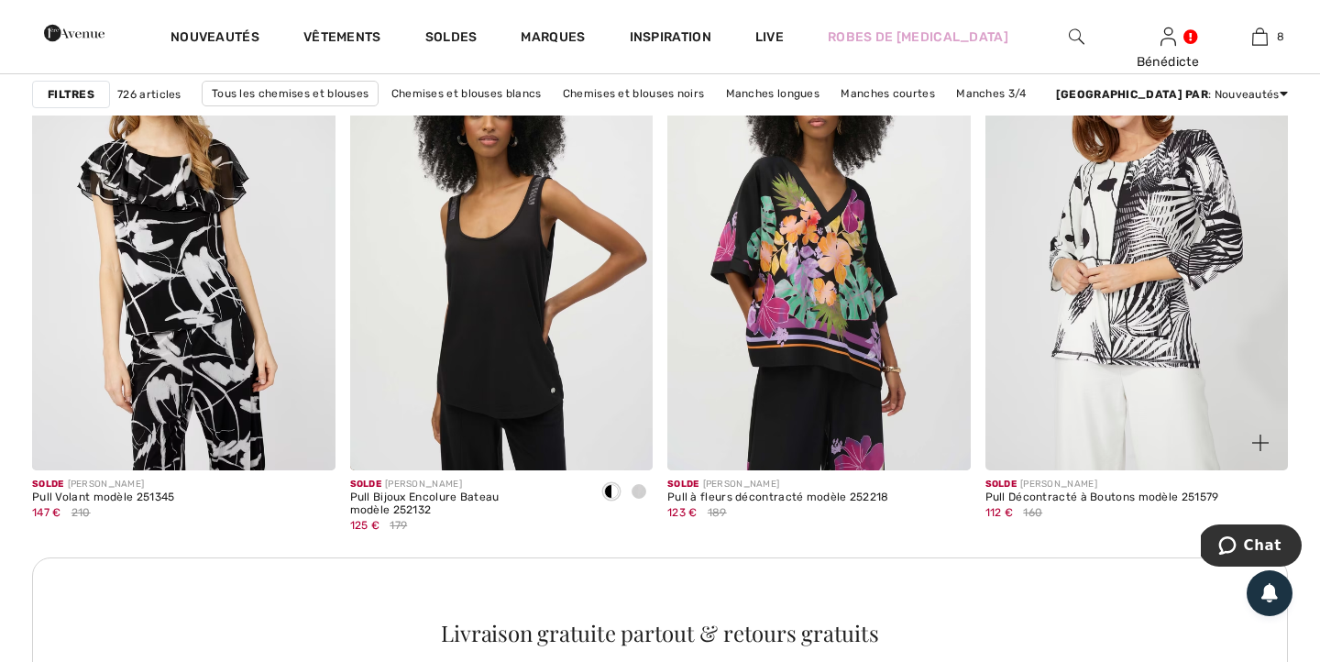
click at [1138, 248] on img at bounding box center [1136, 243] width 303 height 455
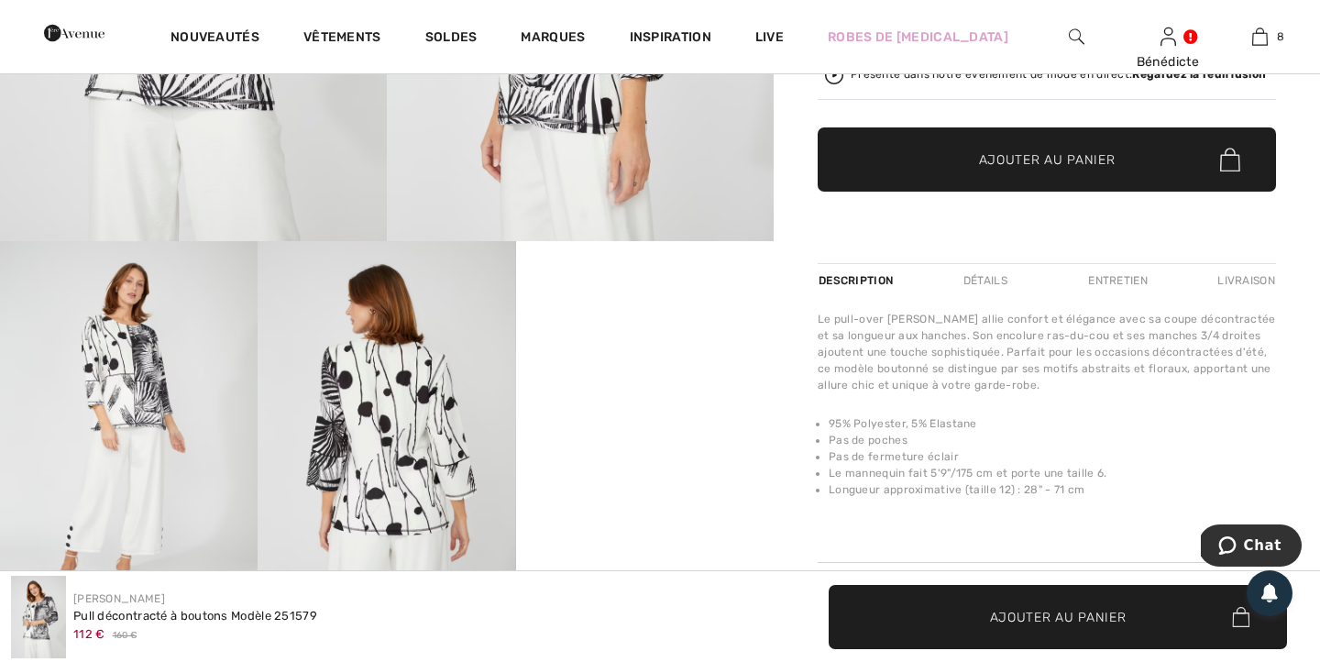
scroll to position [534, 0]
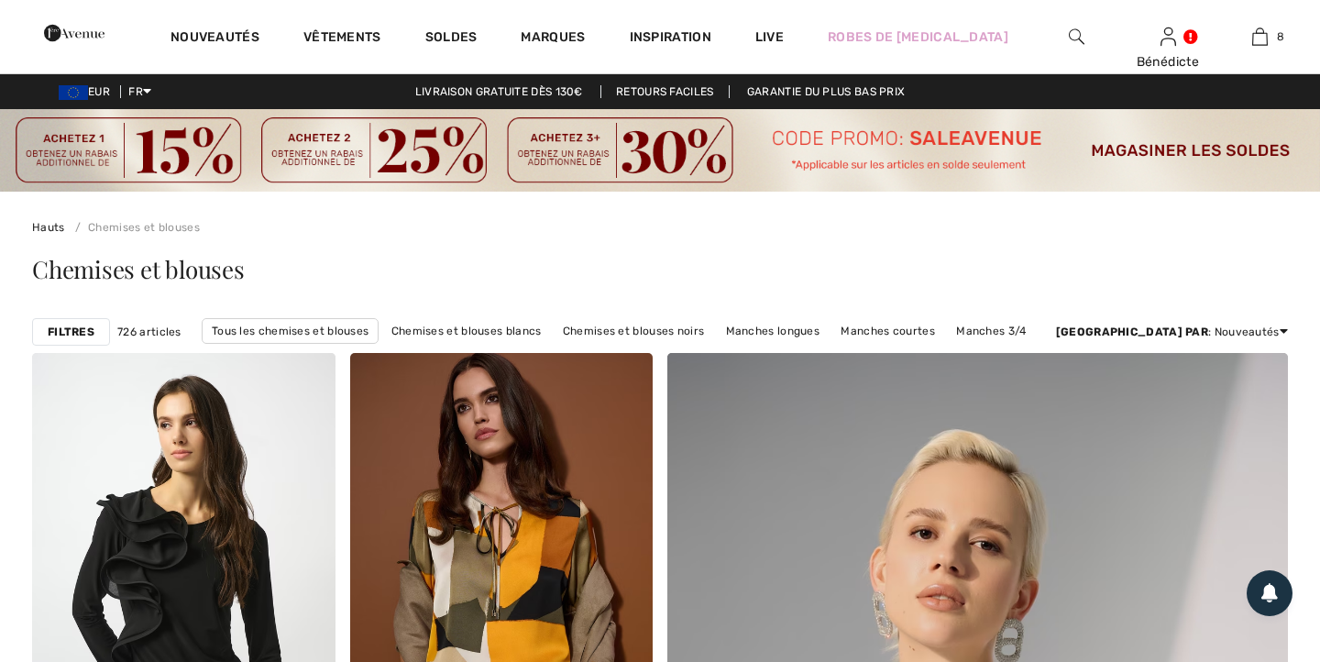
scroll to position [3795, 0]
